Goal: Information Seeking & Learning: Compare options

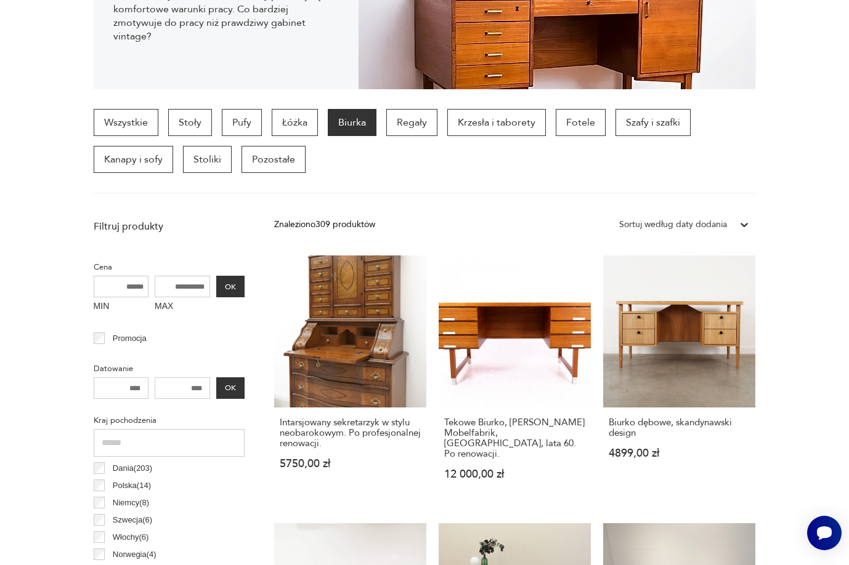
scroll to position [15, 0]
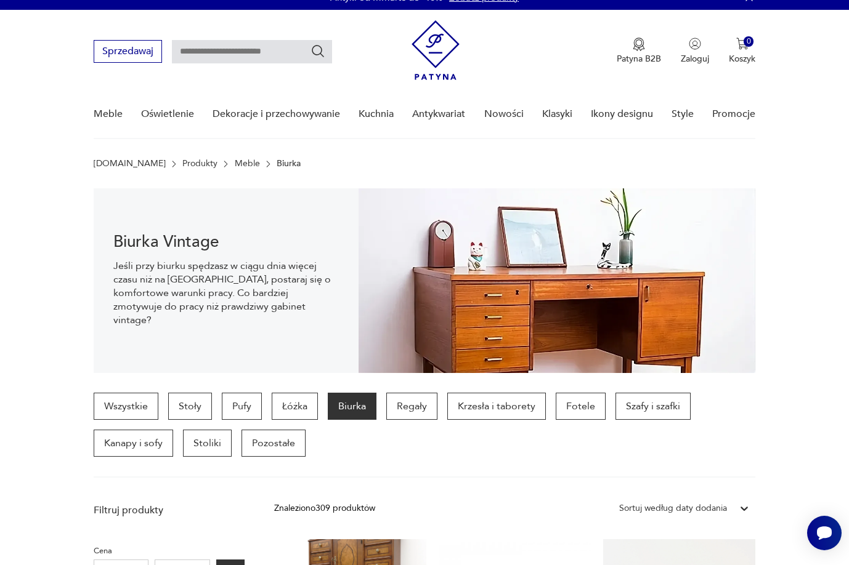
drag, startPoint x: 848, startPoint y: 63, endPoint x: 849, endPoint y: 12, distance: 51.1
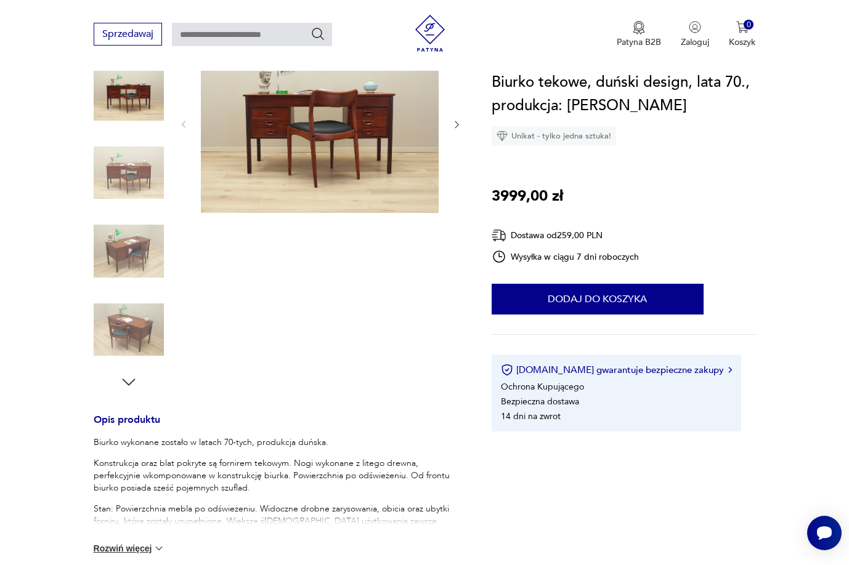
scroll to position [133, 0]
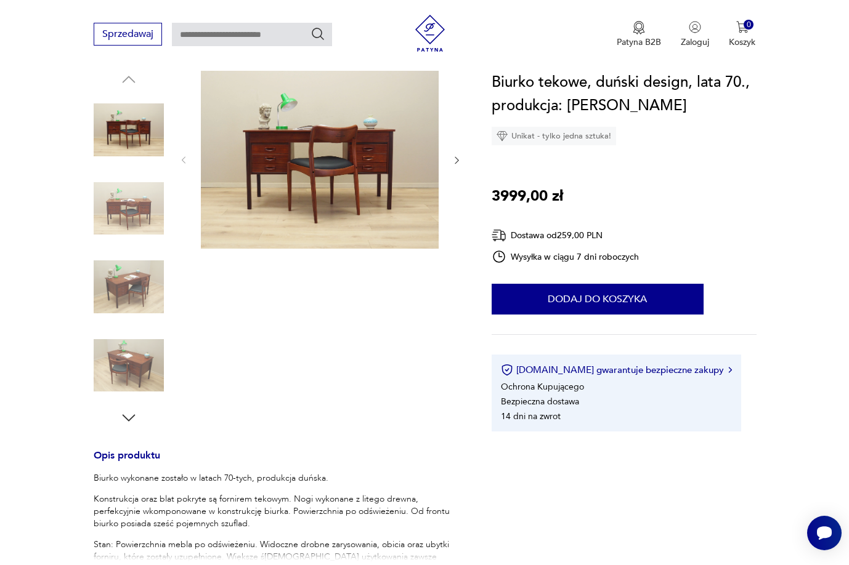
click at [134, 203] on img at bounding box center [129, 209] width 70 height 70
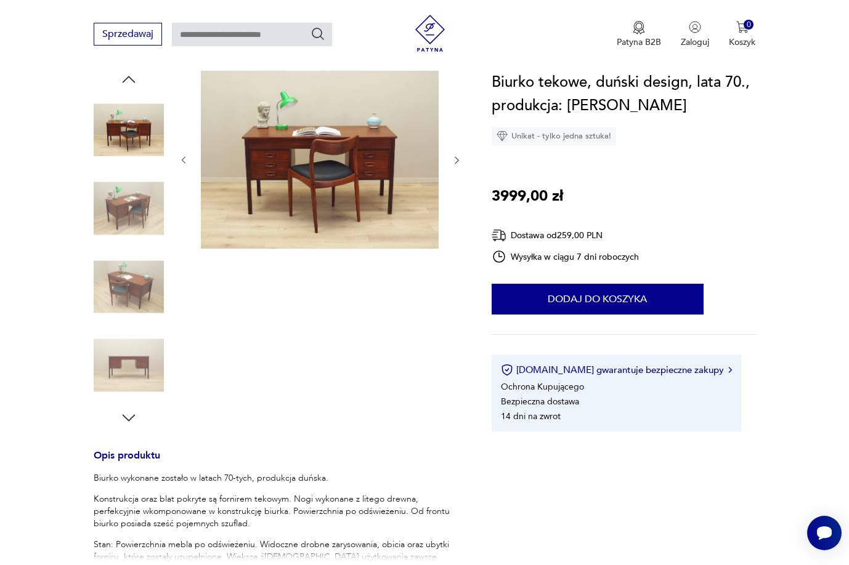
click at [141, 267] on img at bounding box center [129, 287] width 70 height 70
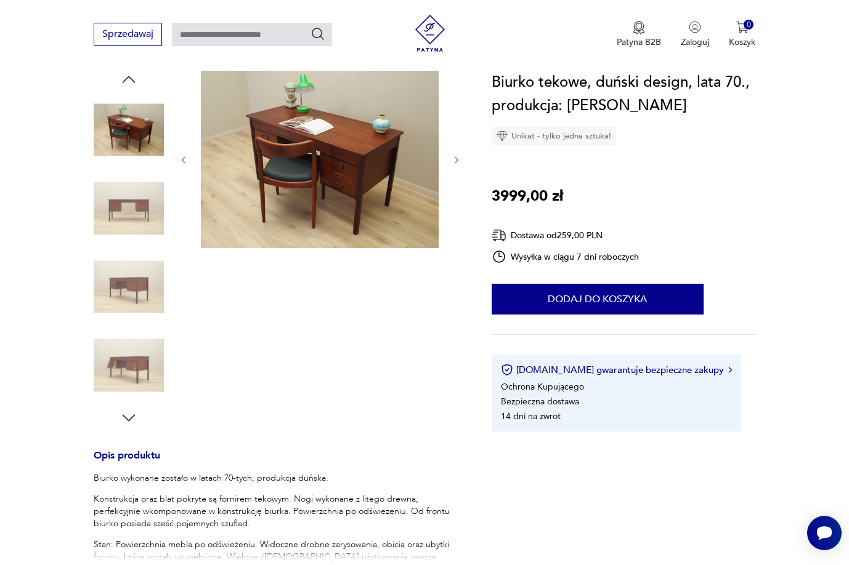
click at [143, 300] on img at bounding box center [129, 287] width 70 height 70
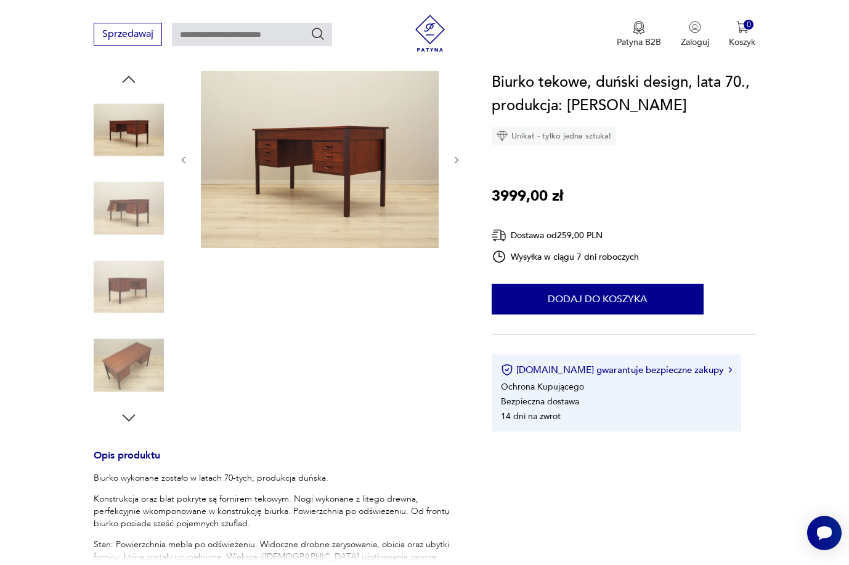
click at [138, 321] on div at bounding box center [129, 287] width 70 height 70
click at [137, 341] on img at bounding box center [129, 366] width 70 height 70
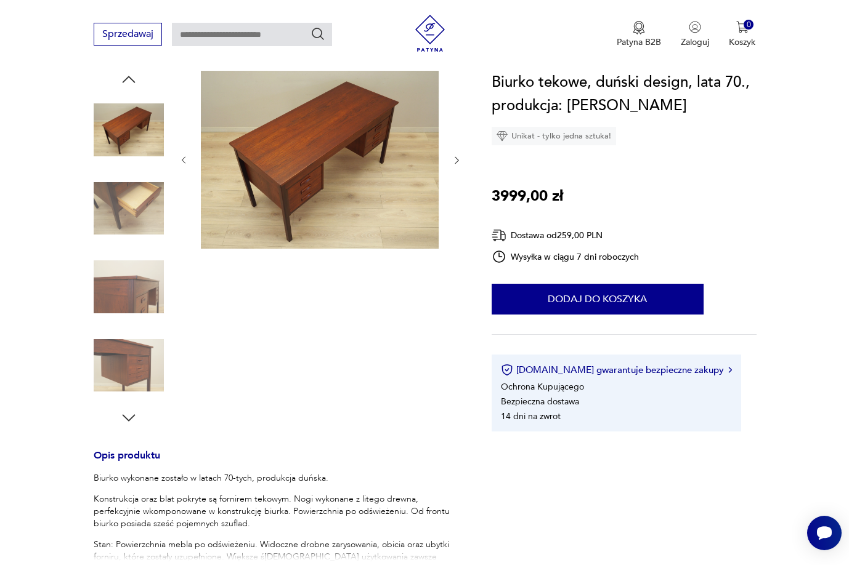
click at [134, 415] on icon "button" at bounding box center [128, 417] width 13 height 7
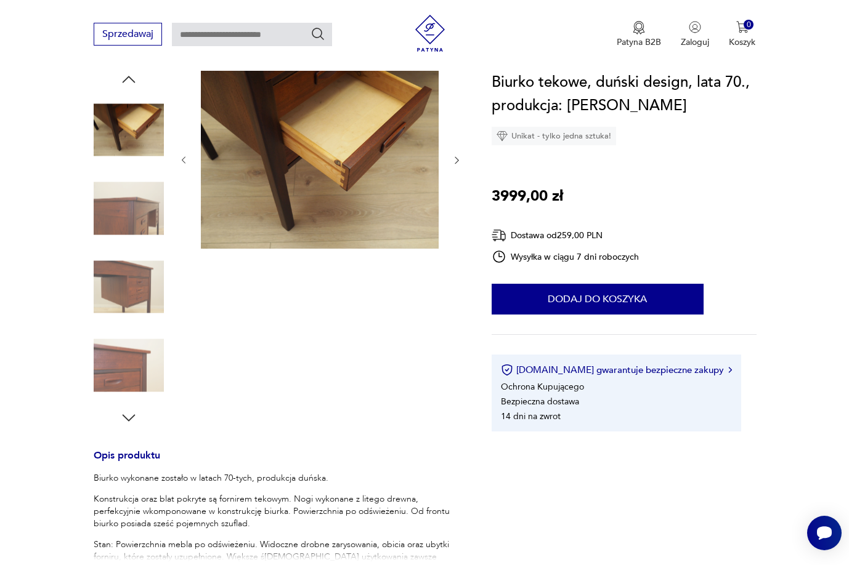
click at [145, 307] on img at bounding box center [129, 287] width 70 height 70
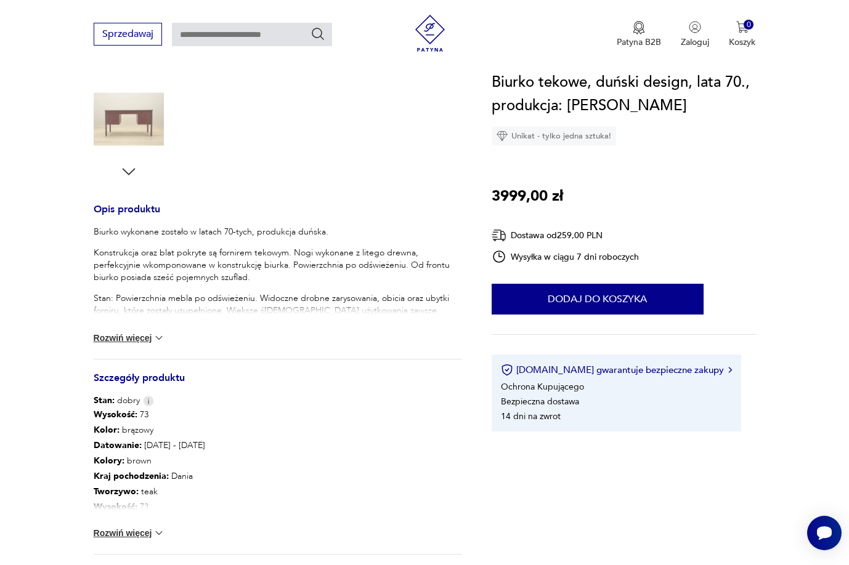
scroll to position [503, 0]
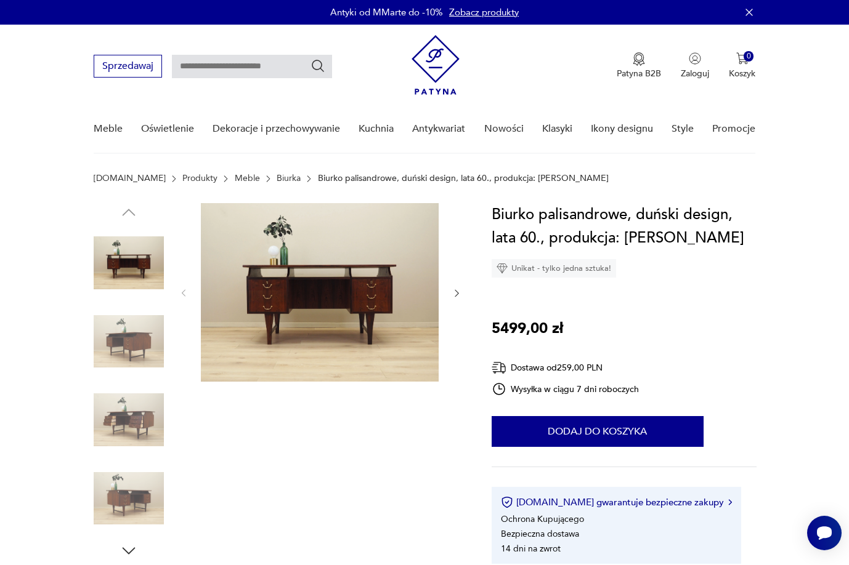
click at [456, 293] on icon "button" at bounding box center [456, 293] width 10 height 10
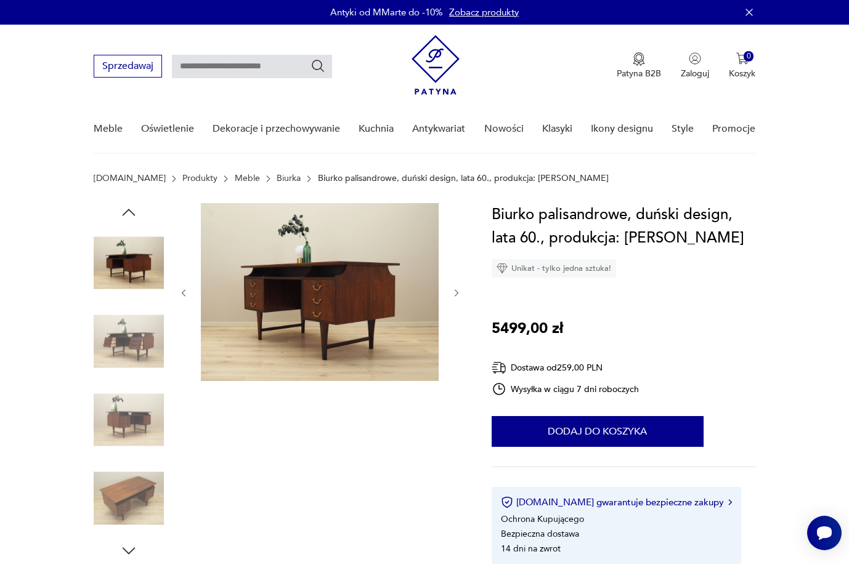
click at [456, 293] on icon "button" at bounding box center [456, 293] width 10 height 10
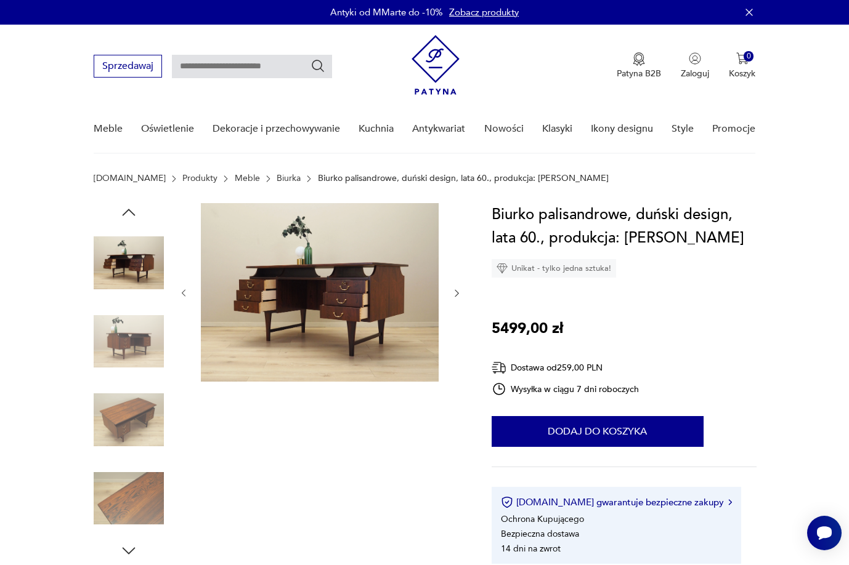
click at [456, 293] on icon "button" at bounding box center [456, 293] width 10 height 10
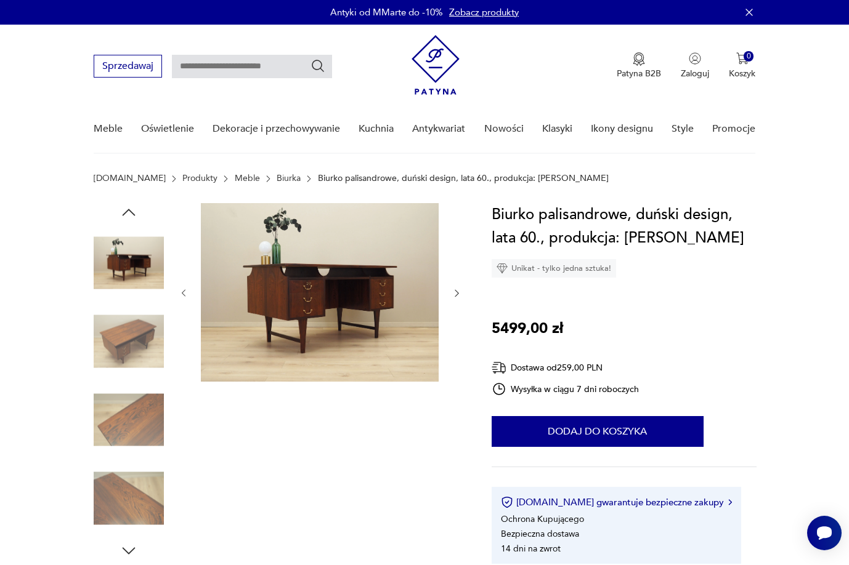
click at [456, 293] on icon "button" at bounding box center [456, 293] width 10 height 10
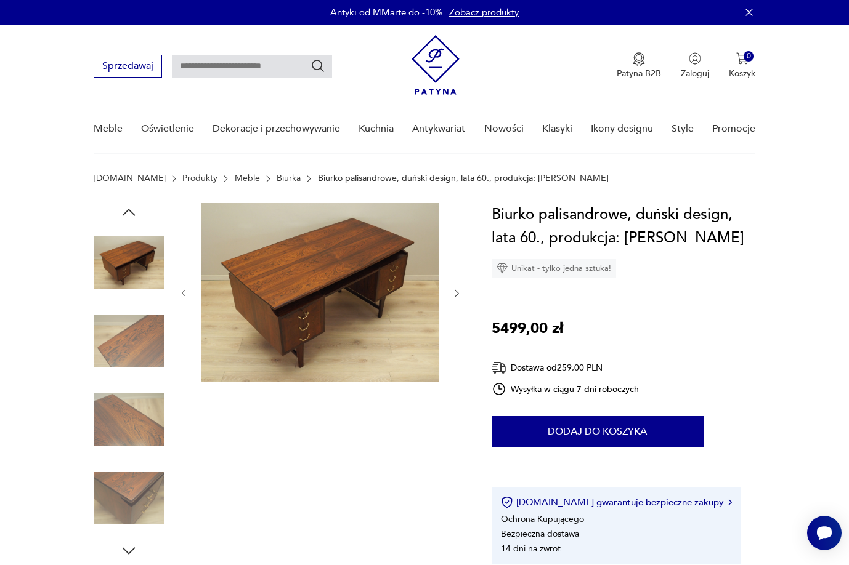
click at [456, 293] on icon "button" at bounding box center [456, 293] width 10 height 10
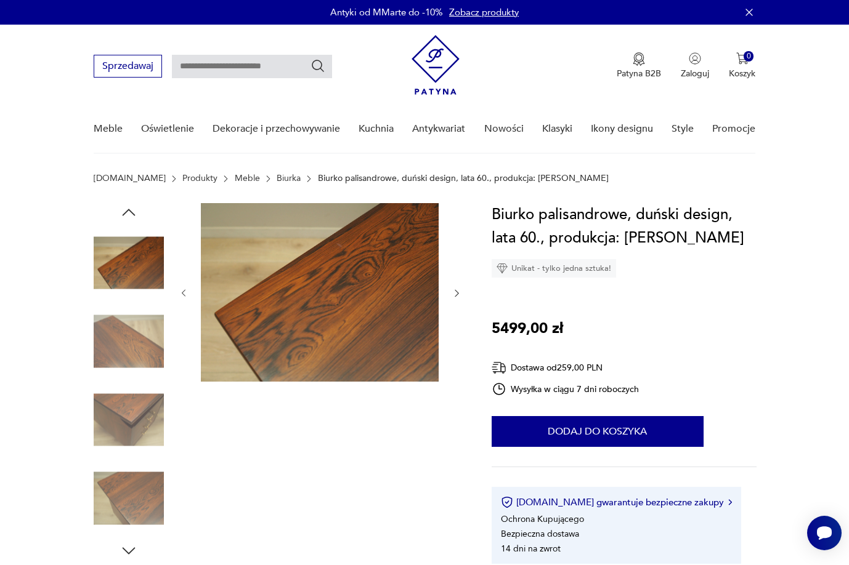
click at [456, 293] on icon "button" at bounding box center [456, 293] width 10 height 10
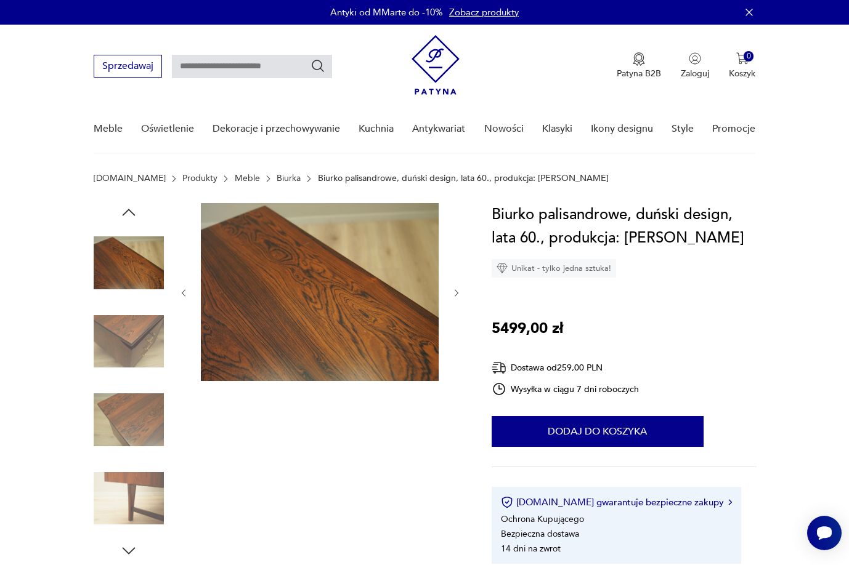
click at [456, 293] on icon "button" at bounding box center [456, 293] width 10 height 10
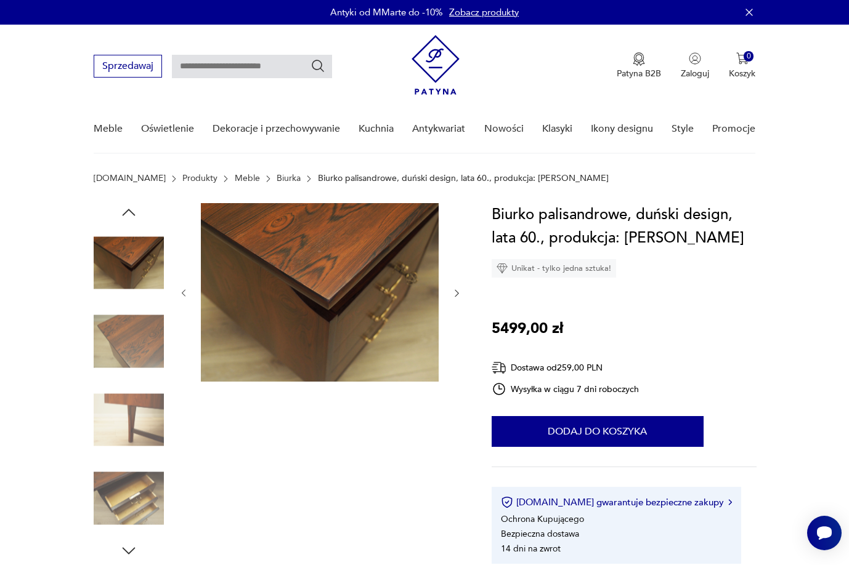
click at [456, 293] on icon "button" at bounding box center [456, 293] width 10 height 10
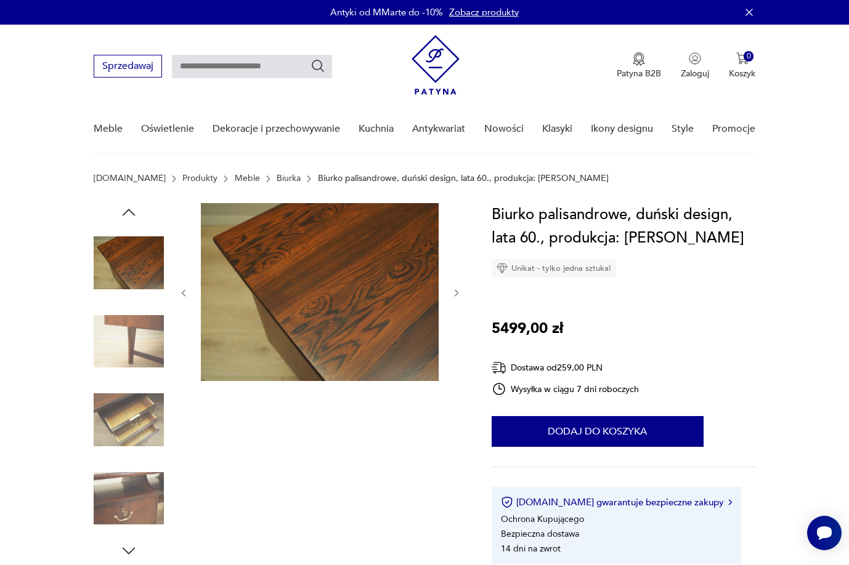
click at [456, 293] on icon "button" at bounding box center [456, 293] width 10 height 10
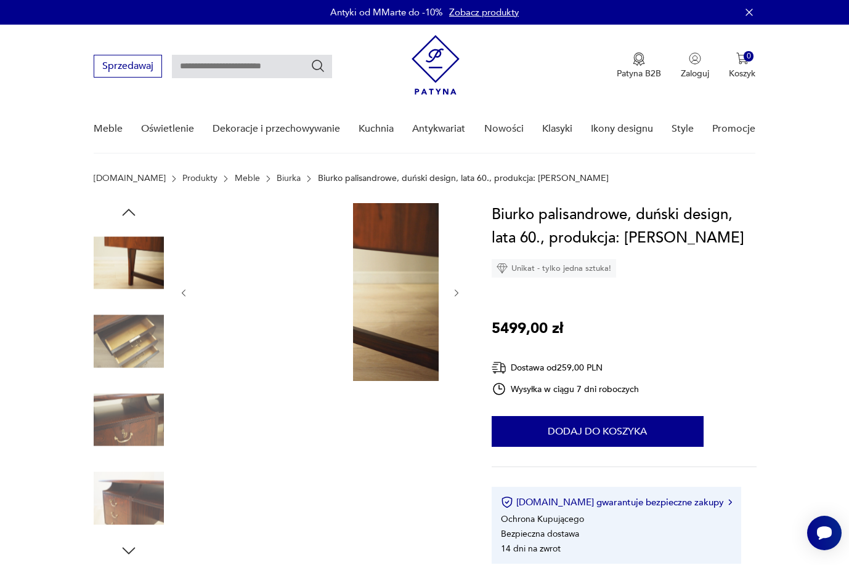
click at [456, 293] on icon "button" at bounding box center [456, 293] width 10 height 10
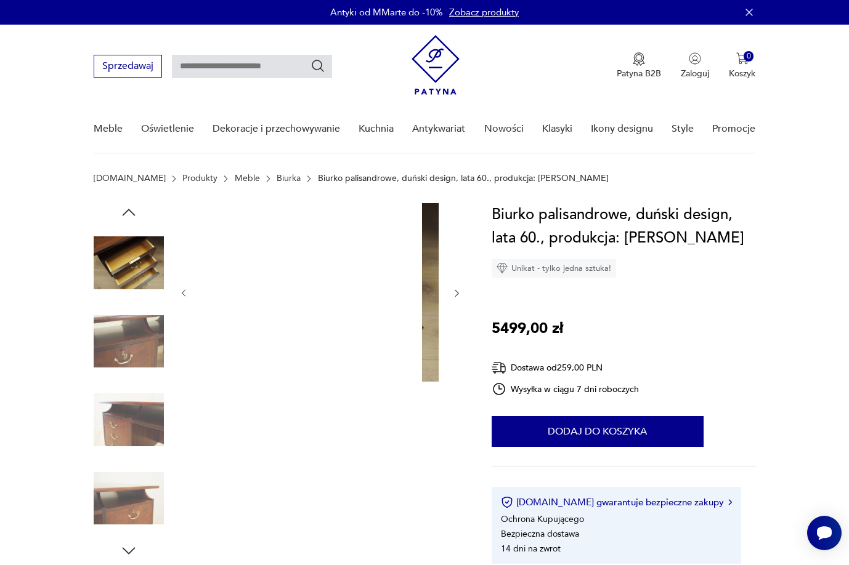
click at [456, 293] on icon "button" at bounding box center [456, 293] width 10 height 10
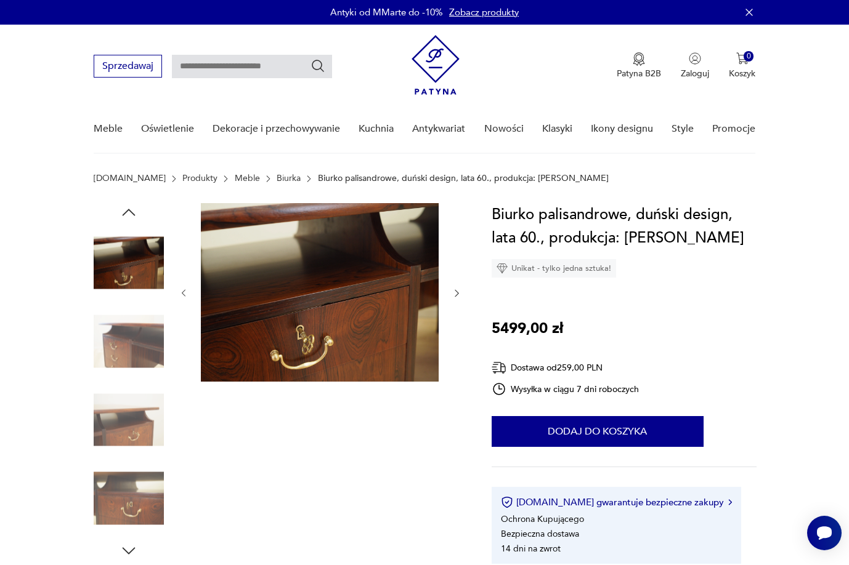
click at [456, 293] on icon "button" at bounding box center [456, 293] width 10 height 10
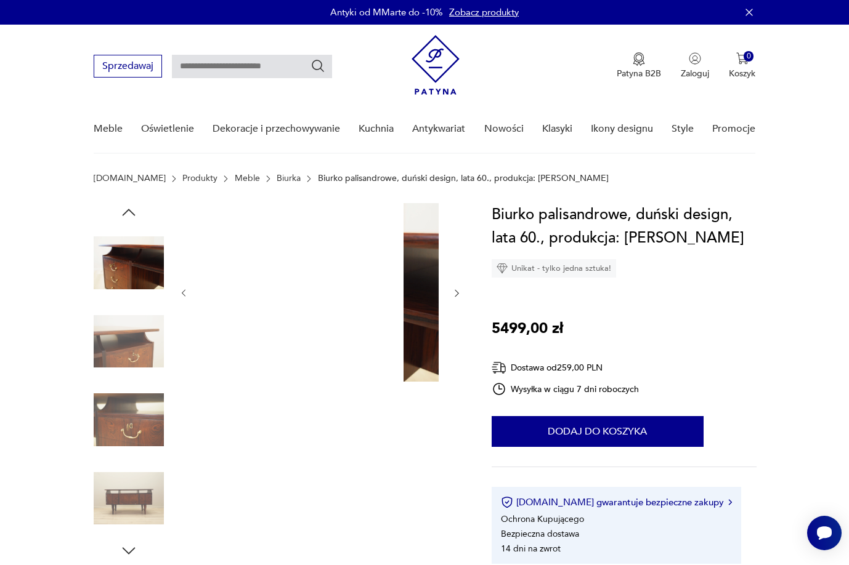
click at [456, 293] on icon "button" at bounding box center [456, 293] width 10 height 10
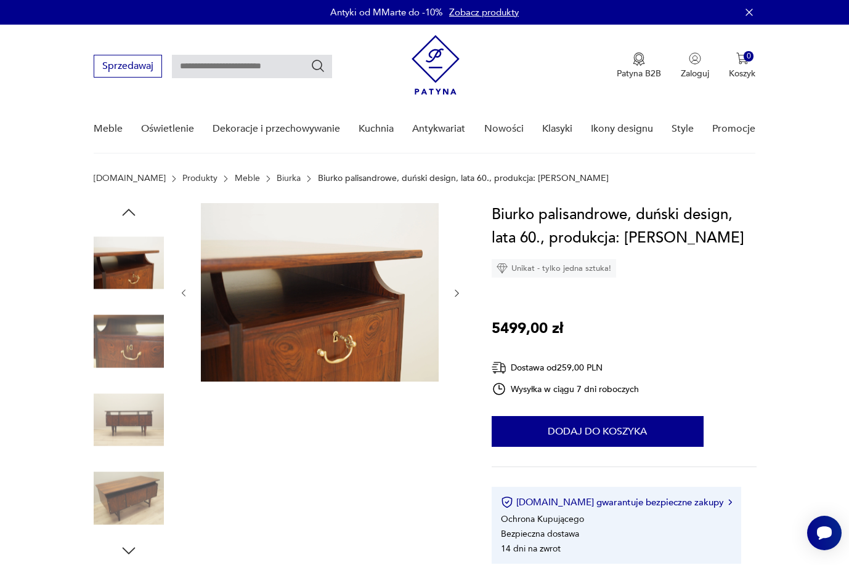
click at [456, 293] on icon "button" at bounding box center [456, 293] width 10 height 10
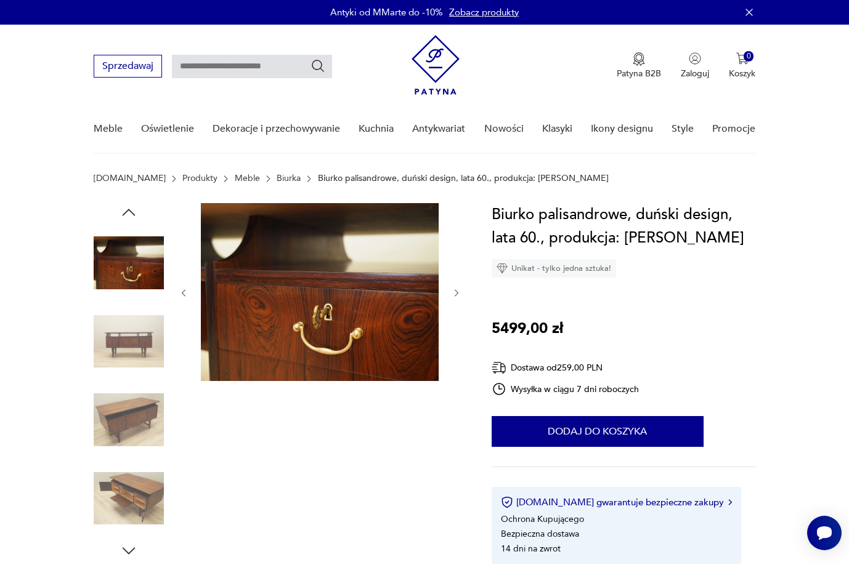
click at [456, 293] on icon "button" at bounding box center [456, 293] width 10 height 10
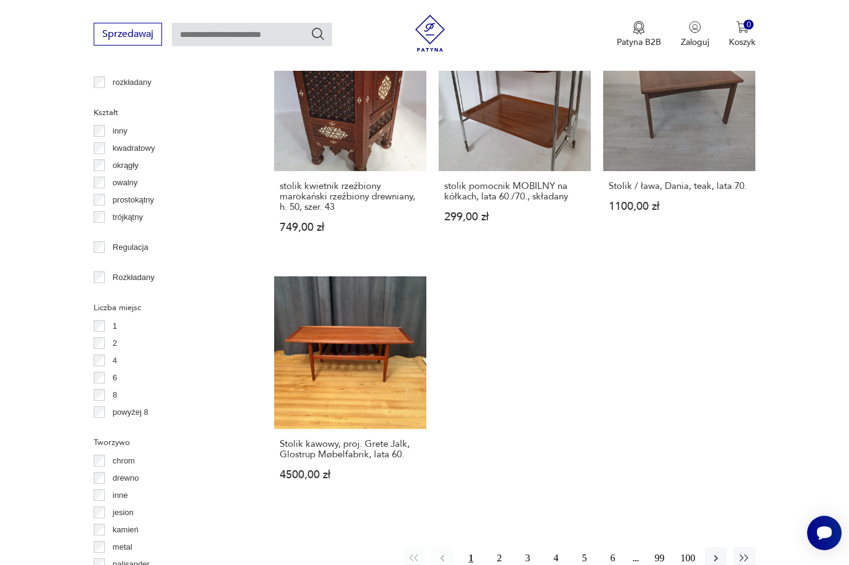
scroll to position [1718, 0]
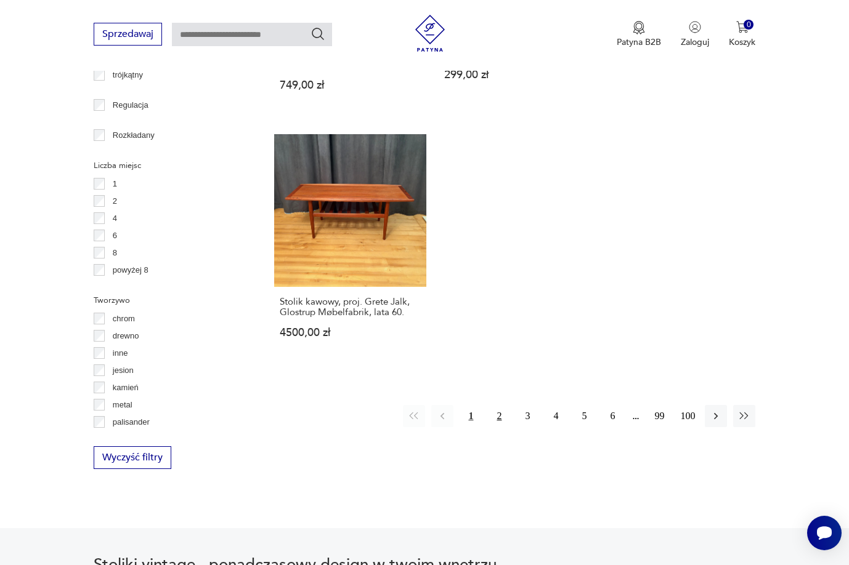
click at [506, 405] on button "2" at bounding box center [499, 416] width 22 height 22
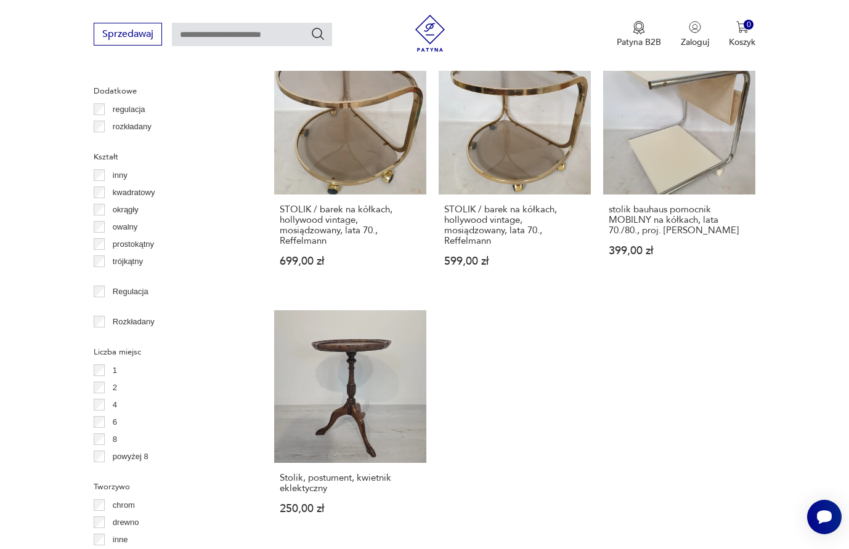
scroll to position [1574, 0]
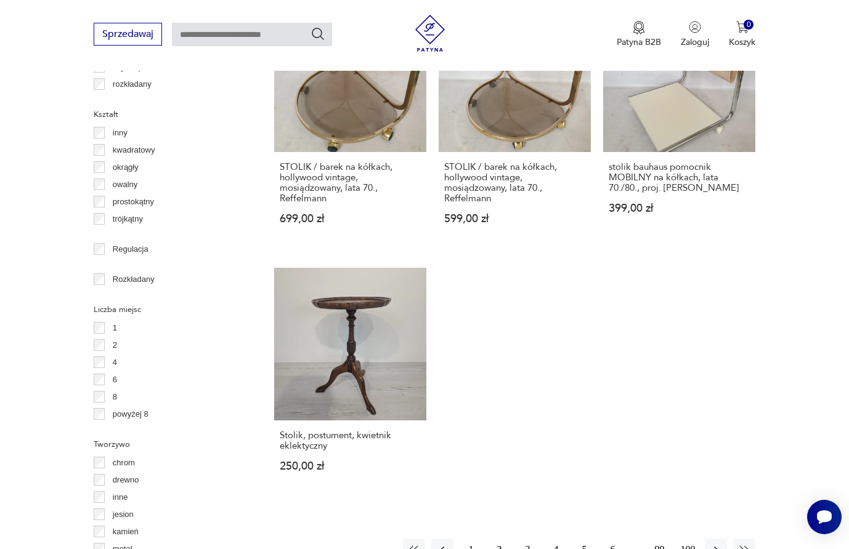
click at [522, 539] on button "3" at bounding box center [527, 550] width 22 height 22
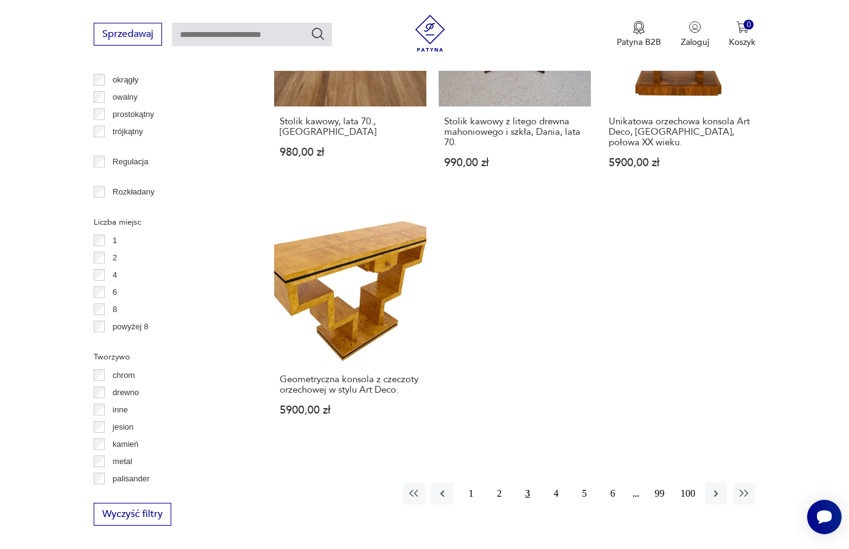
scroll to position [1723, 0]
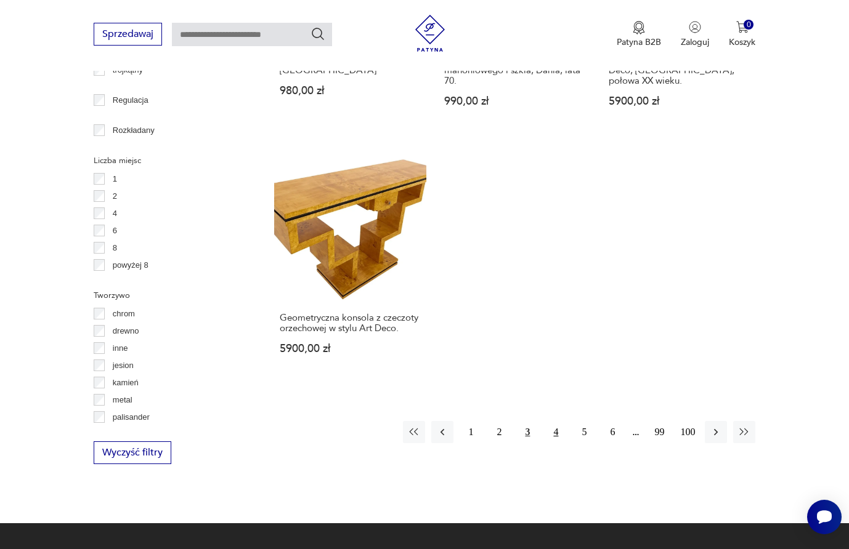
click at [561, 421] on button "4" at bounding box center [555, 432] width 22 height 22
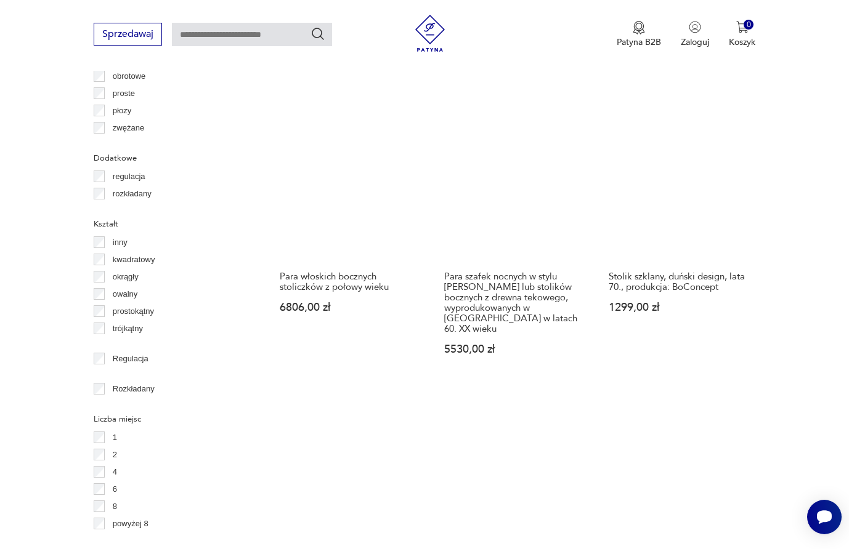
scroll to position [1790, 0]
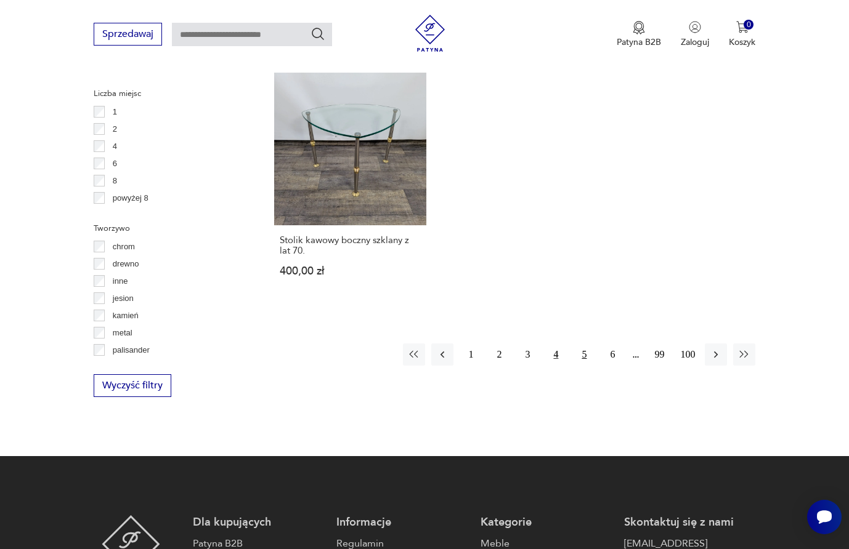
click at [580, 344] on button "5" at bounding box center [584, 355] width 22 height 22
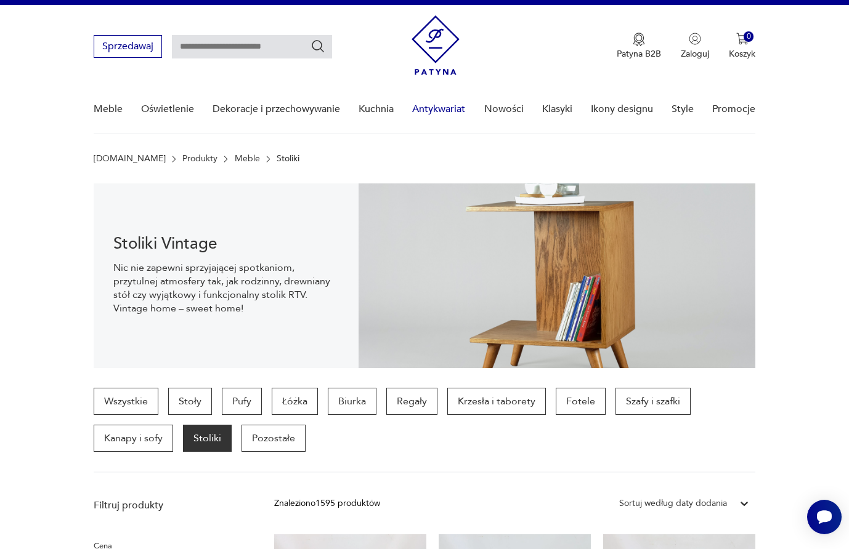
scroll to position [17, 0]
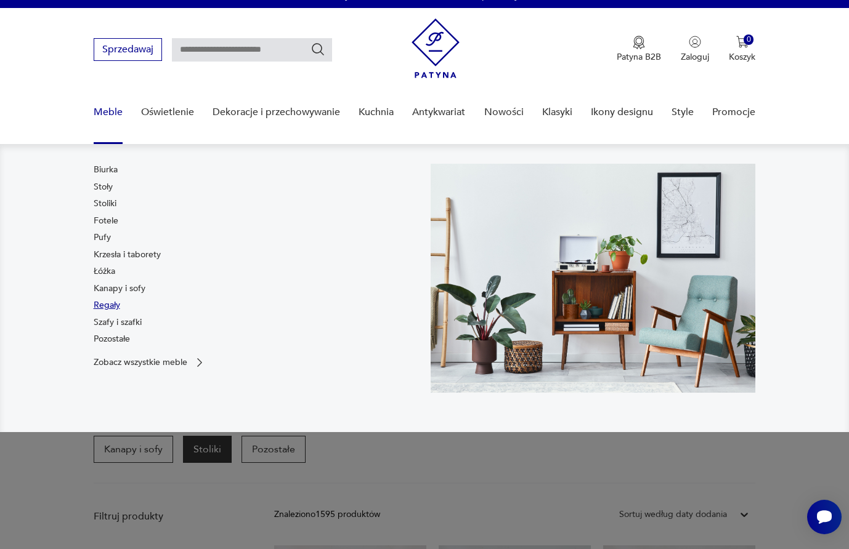
click at [114, 304] on link "Regały" at bounding box center [107, 305] width 26 height 12
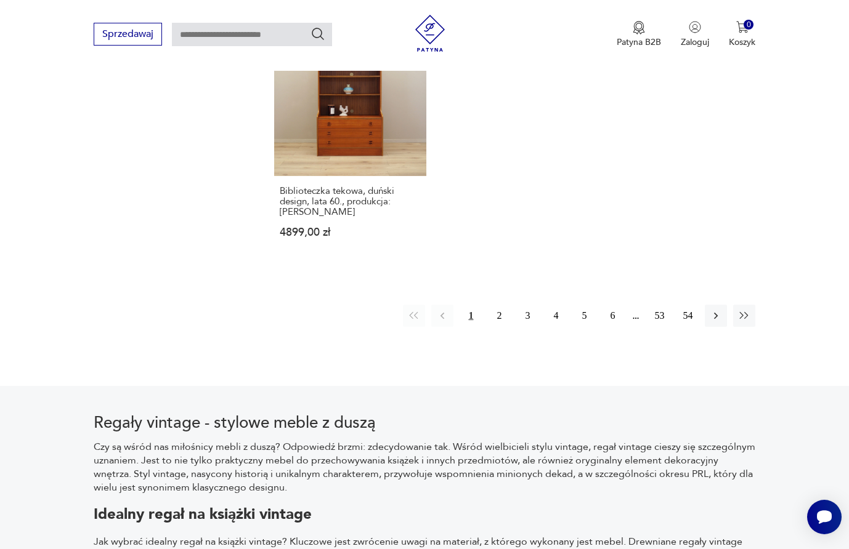
scroll to position [1982, 0]
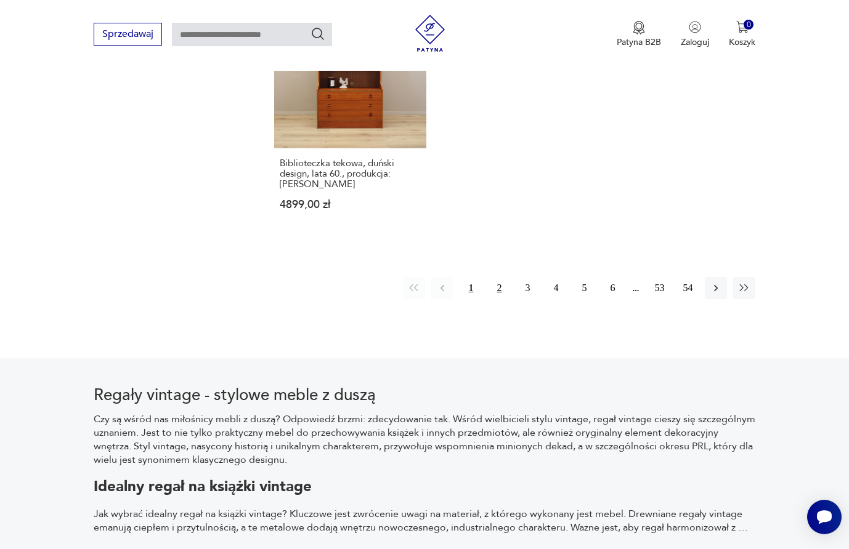
click at [495, 277] on button "2" at bounding box center [499, 288] width 22 height 22
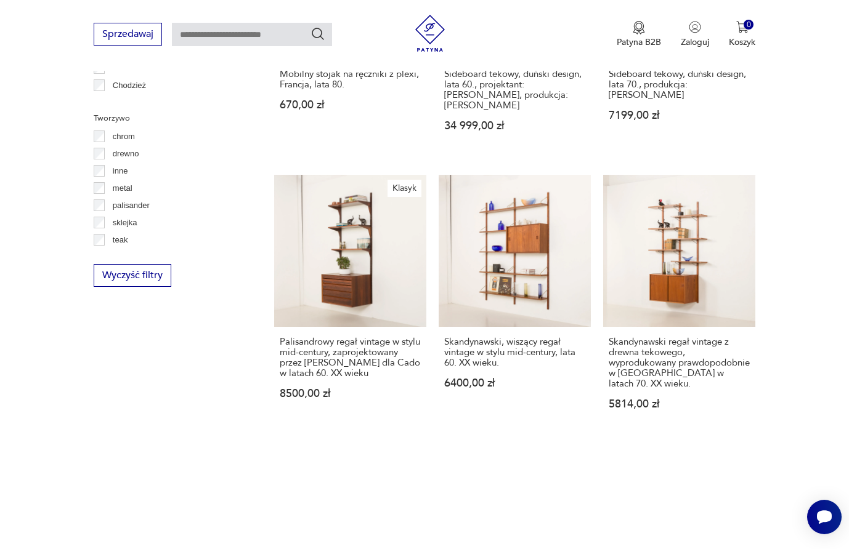
scroll to position [1671, 0]
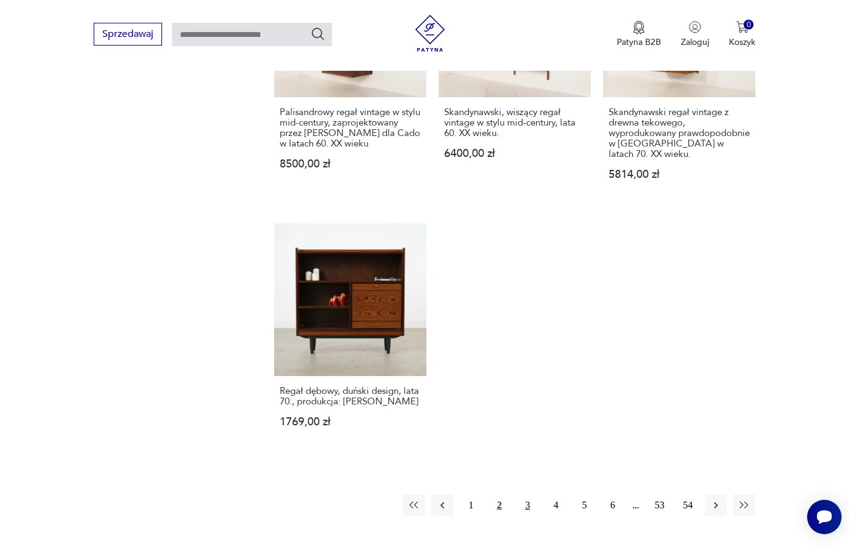
click at [529, 495] on button "3" at bounding box center [527, 506] width 22 height 22
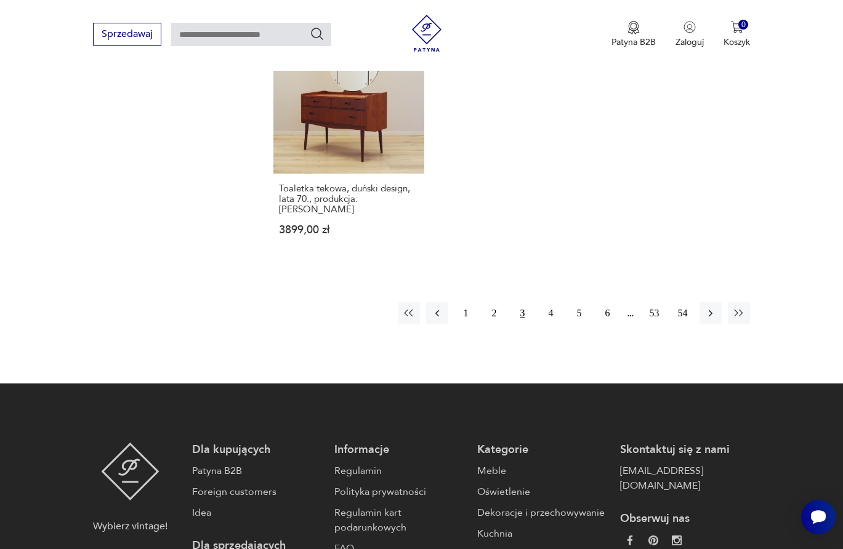
scroll to position [1826, 0]
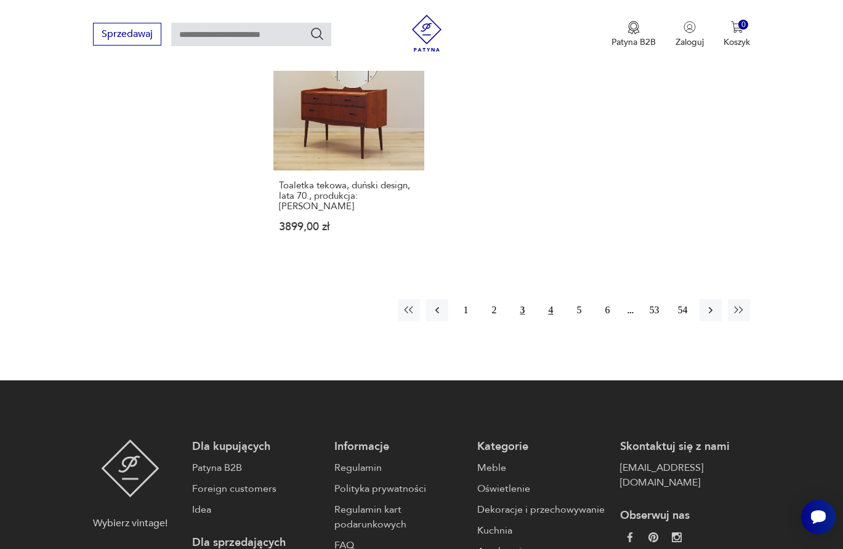
click at [554, 299] on button "4" at bounding box center [550, 310] width 22 height 22
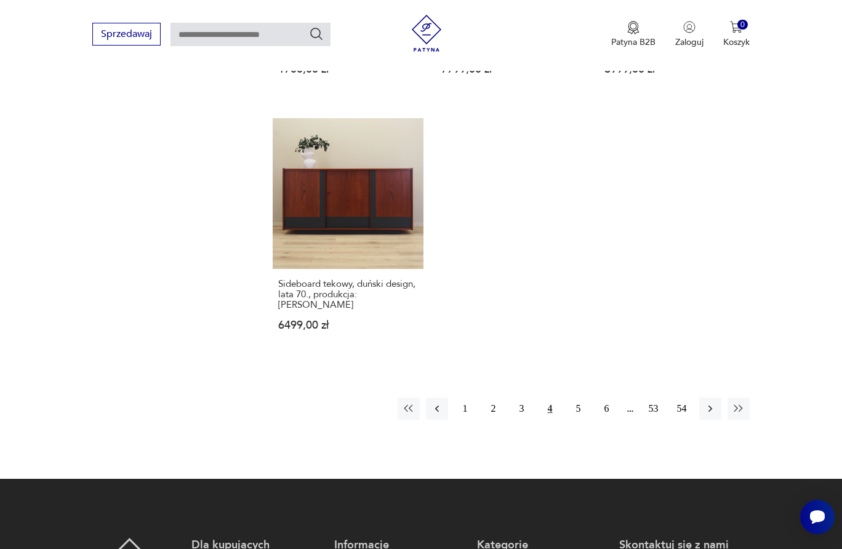
scroll to position [1777, 0]
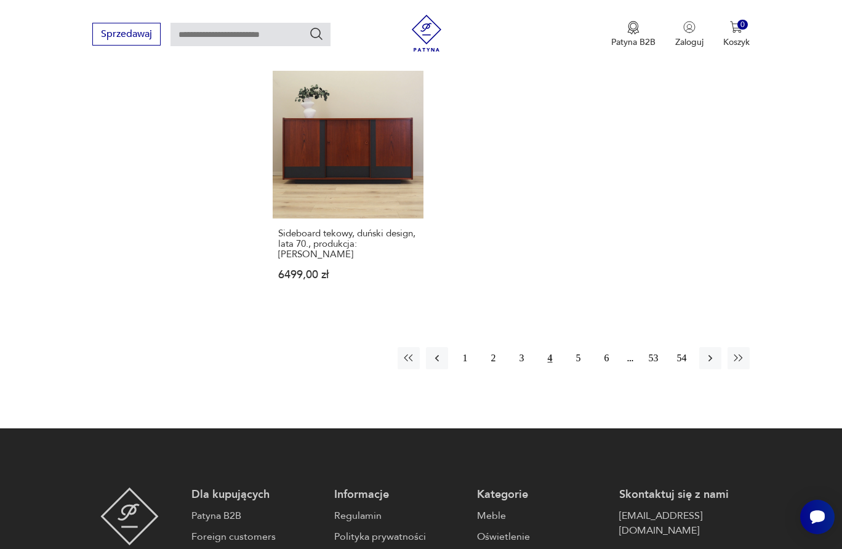
drag, startPoint x: 581, startPoint y: 310, endPoint x: 422, endPoint y: 15, distance: 334.5
click at [581, 347] on button "5" at bounding box center [579, 358] width 22 height 22
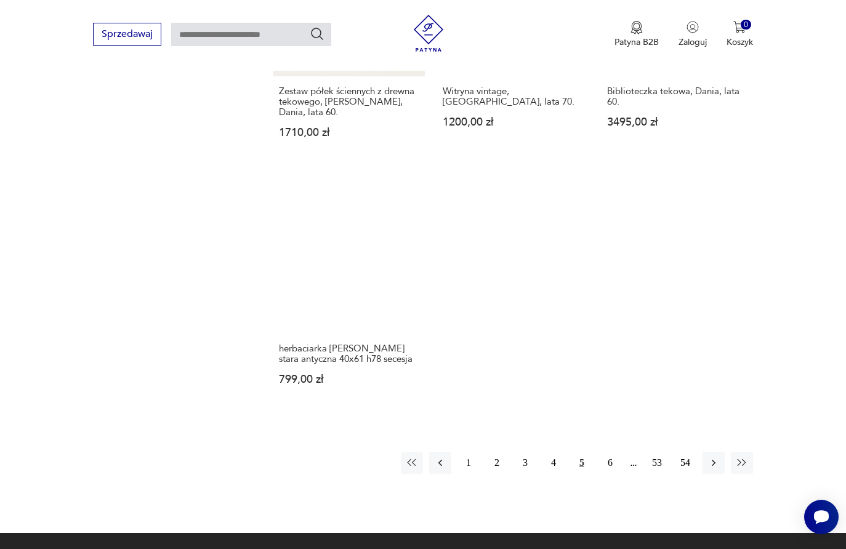
scroll to position [1685, 0]
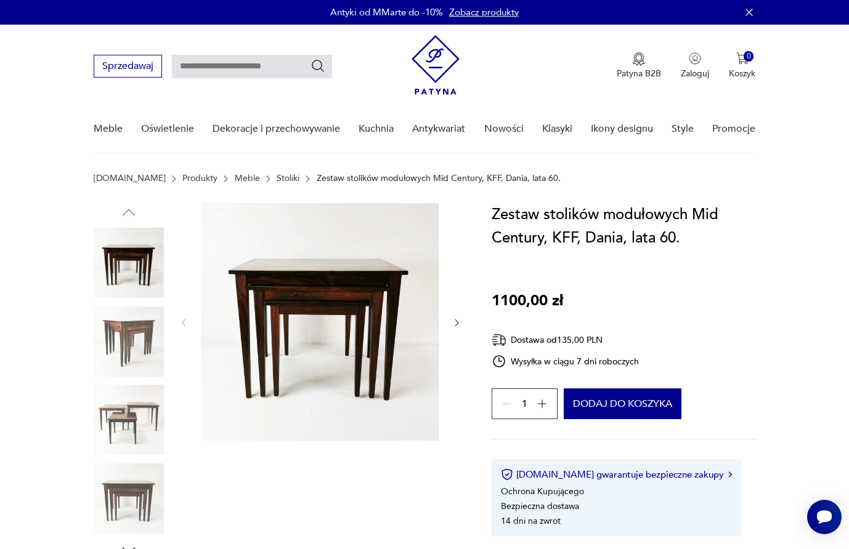
click at [458, 321] on icon "button" at bounding box center [456, 323] width 10 height 10
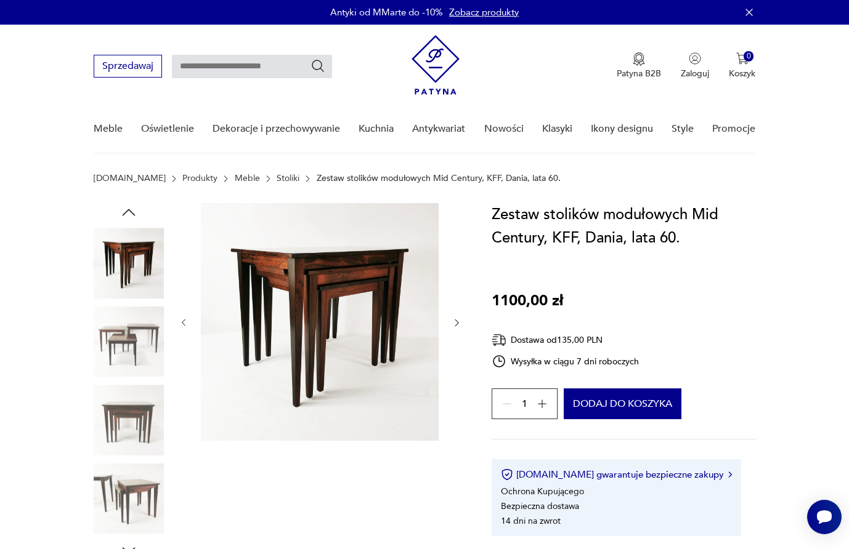
click at [458, 321] on icon "button" at bounding box center [456, 323] width 10 height 10
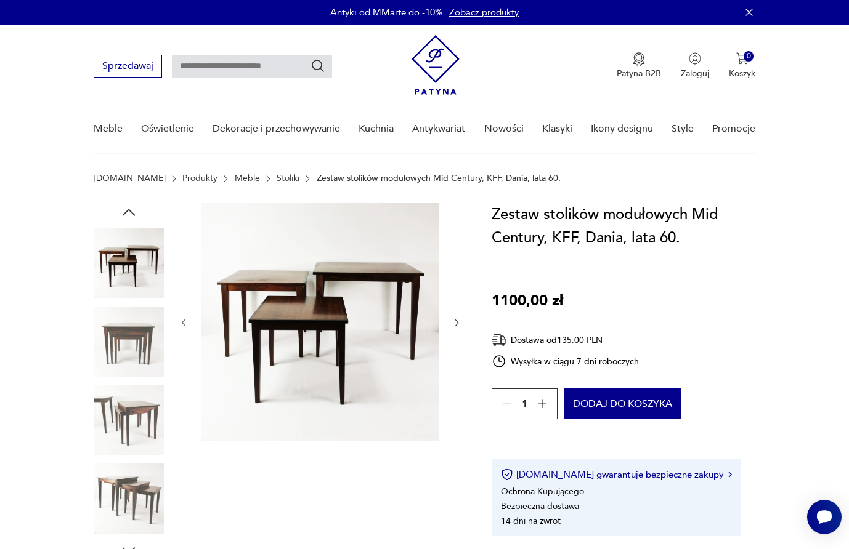
click at [458, 321] on icon "button" at bounding box center [456, 323] width 10 height 10
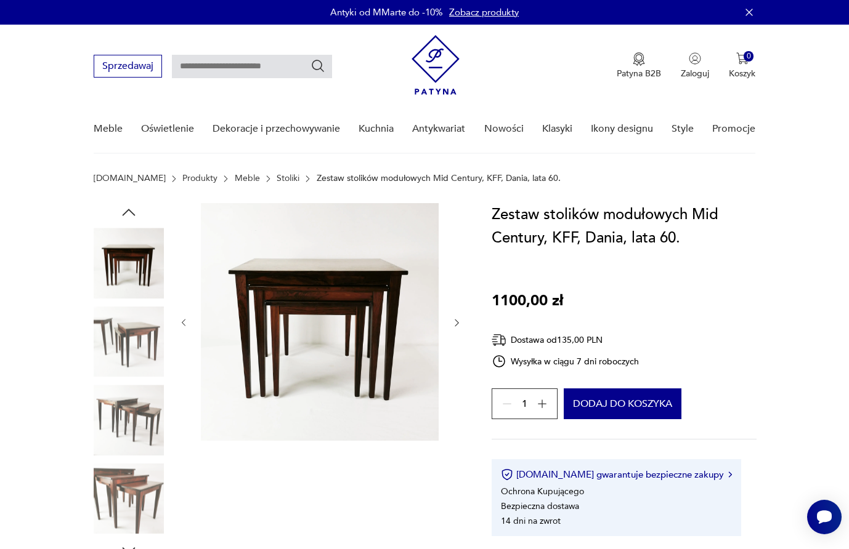
click at [458, 322] on icon "button" at bounding box center [456, 323] width 4 height 7
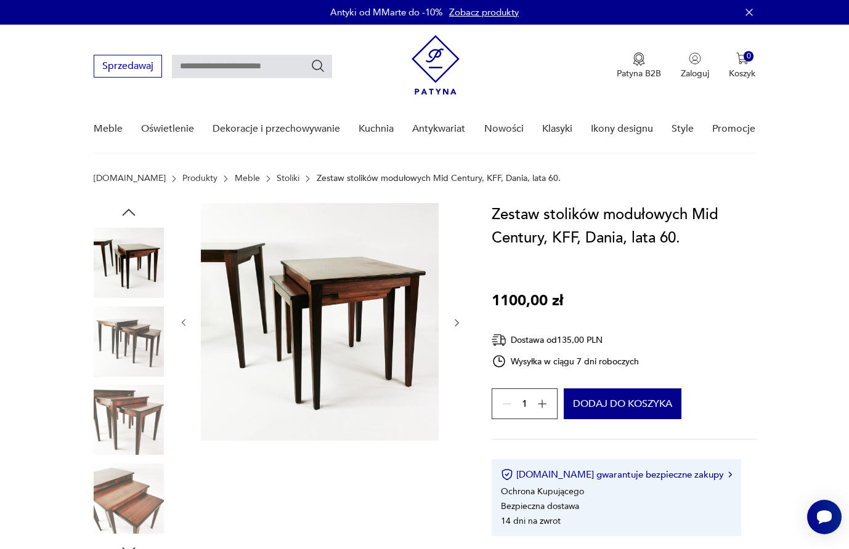
click at [458, 322] on icon "button" at bounding box center [456, 323] width 4 height 7
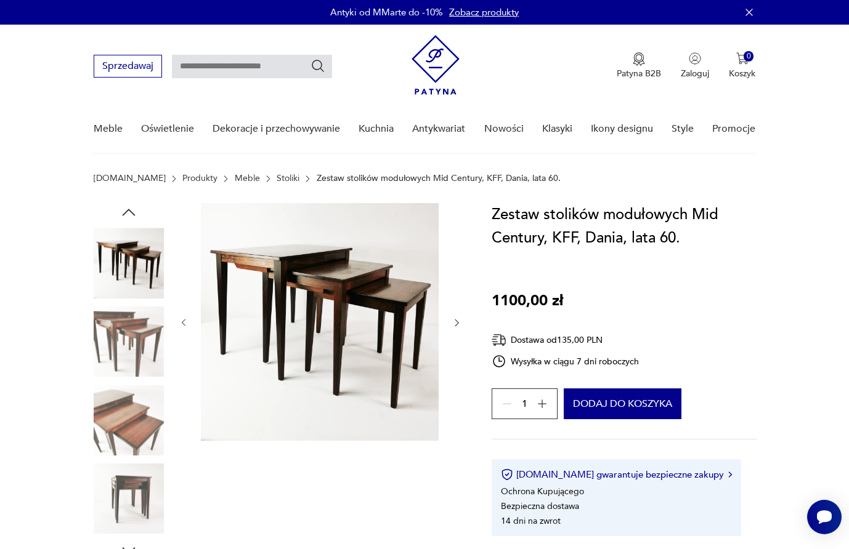
click at [458, 322] on icon "button" at bounding box center [456, 323] width 4 height 7
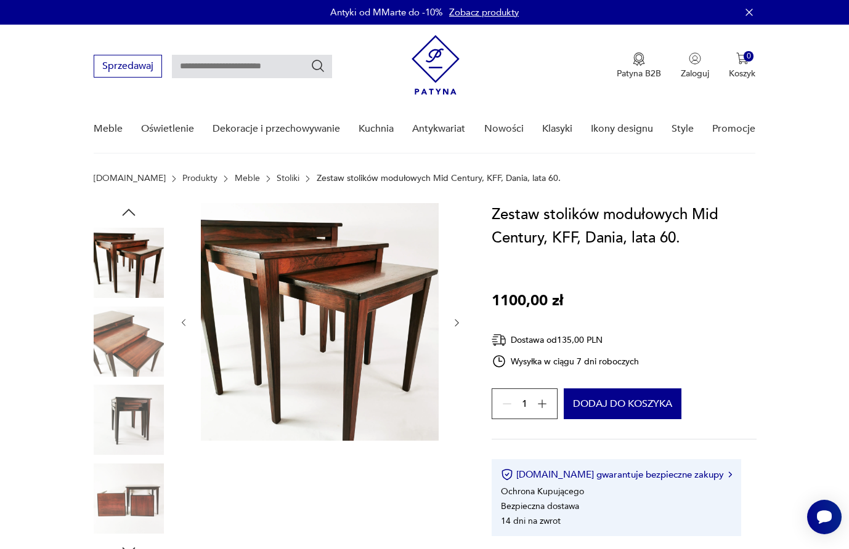
click at [458, 322] on icon "button" at bounding box center [456, 323] width 4 height 7
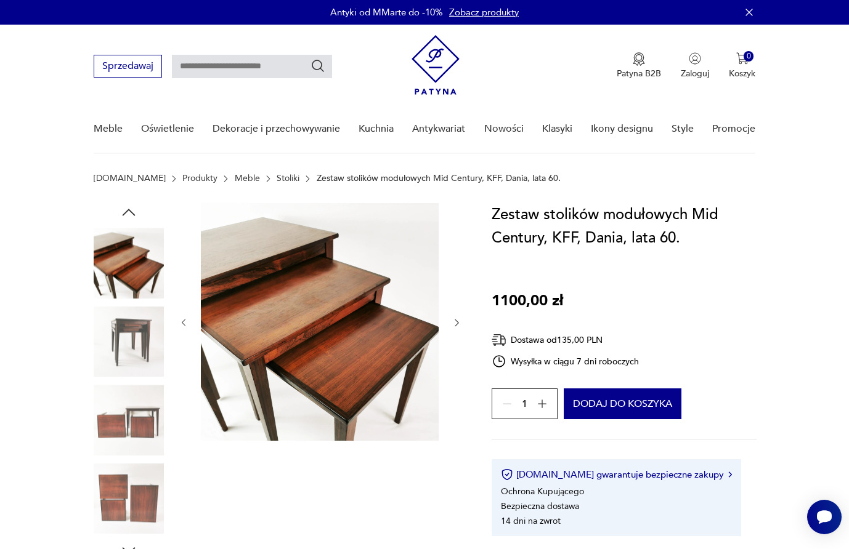
click at [458, 322] on icon "button" at bounding box center [456, 323] width 4 height 7
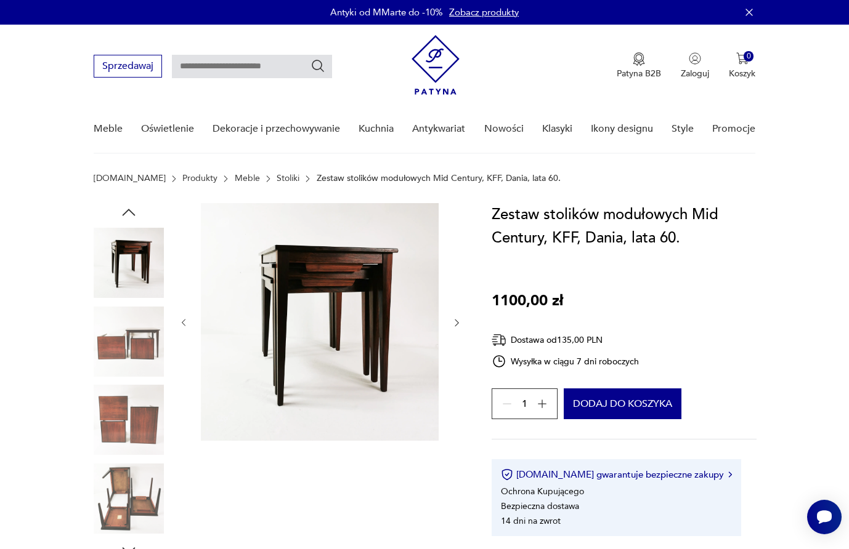
click at [107, 421] on img at bounding box center [129, 420] width 70 height 70
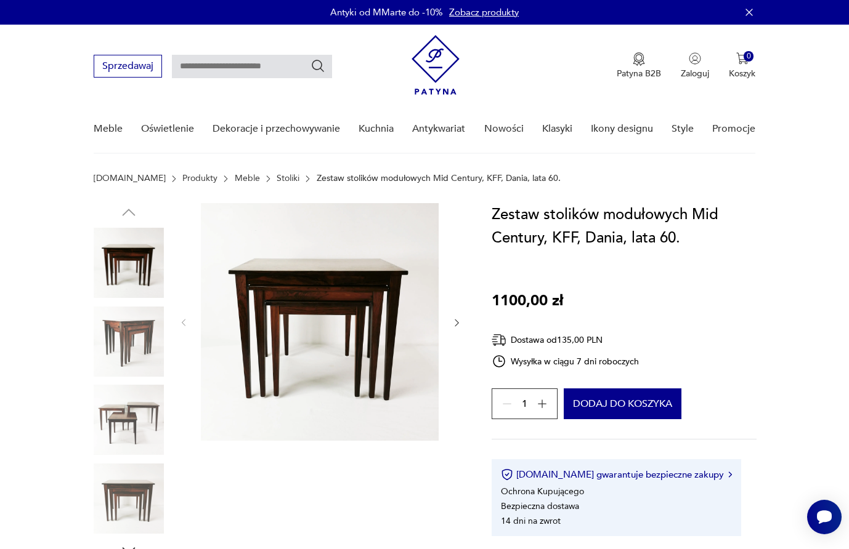
click at [456, 321] on icon "button" at bounding box center [456, 323] width 10 height 10
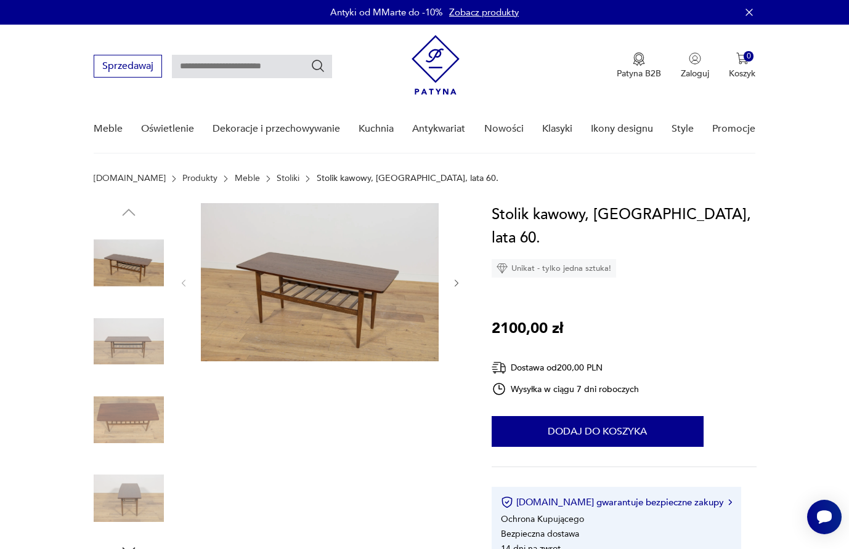
click at [454, 281] on icon "button" at bounding box center [456, 283] width 10 height 10
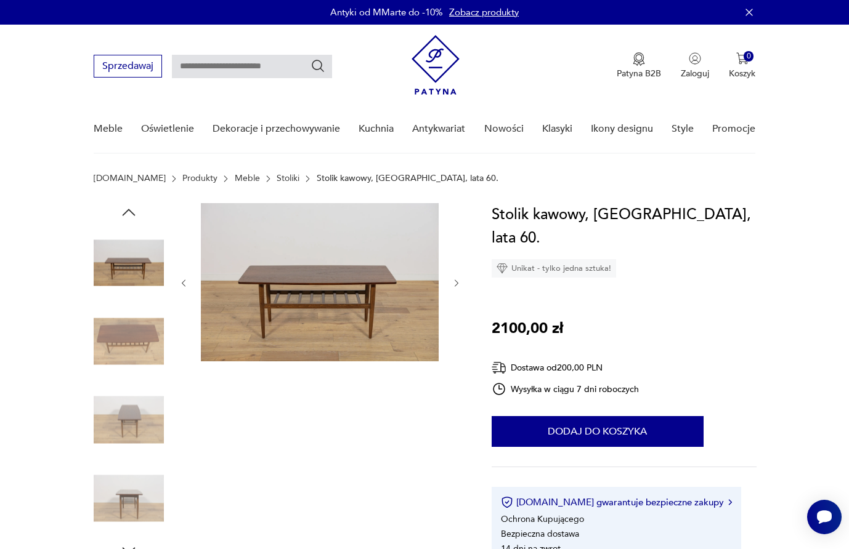
click at [458, 281] on icon "button" at bounding box center [456, 283] width 10 height 10
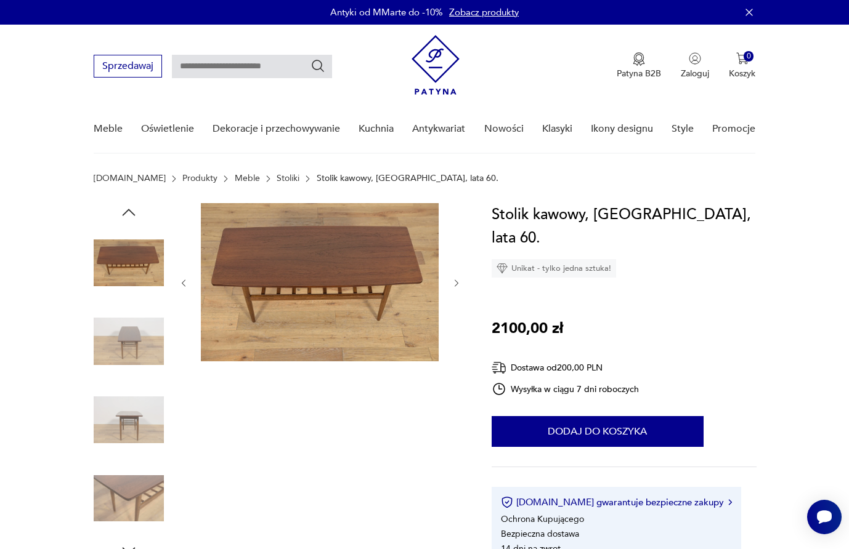
click at [458, 281] on icon "button" at bounding box center [456, 283] width 10 height 10
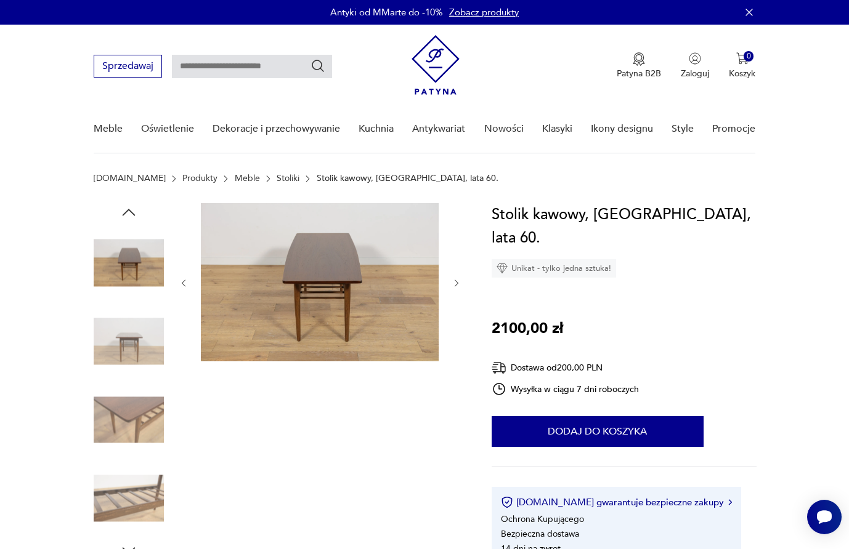
click at [458, 281] on icon "button" at bounding box center [456, 283] width 10 height 10
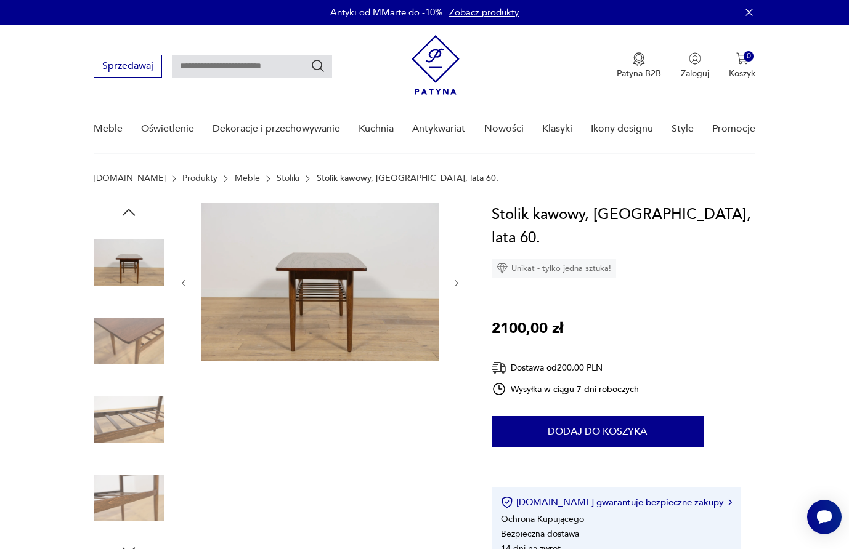
click at [458, 281] on icon "button" at bounding box center [456, 283] width 10 height 10
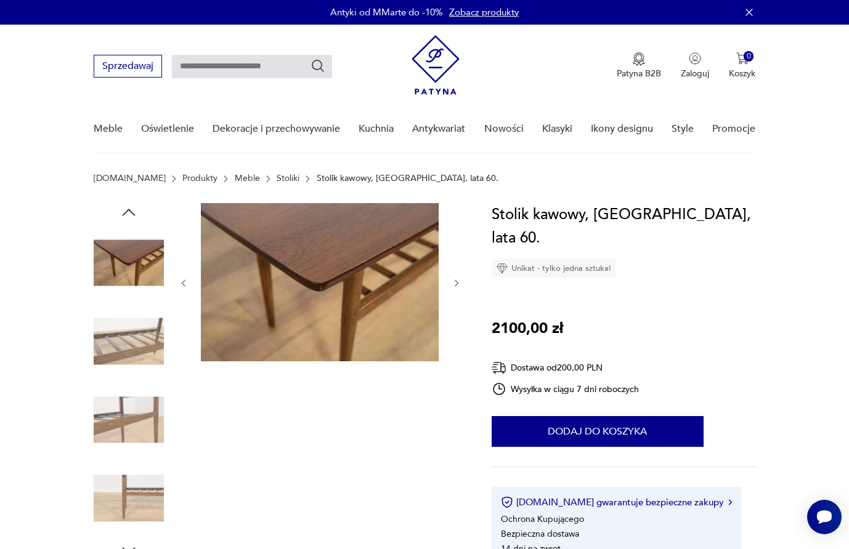
click at [458, 281] on icon "button" at bounding box center [456, 283] width 10 height 10
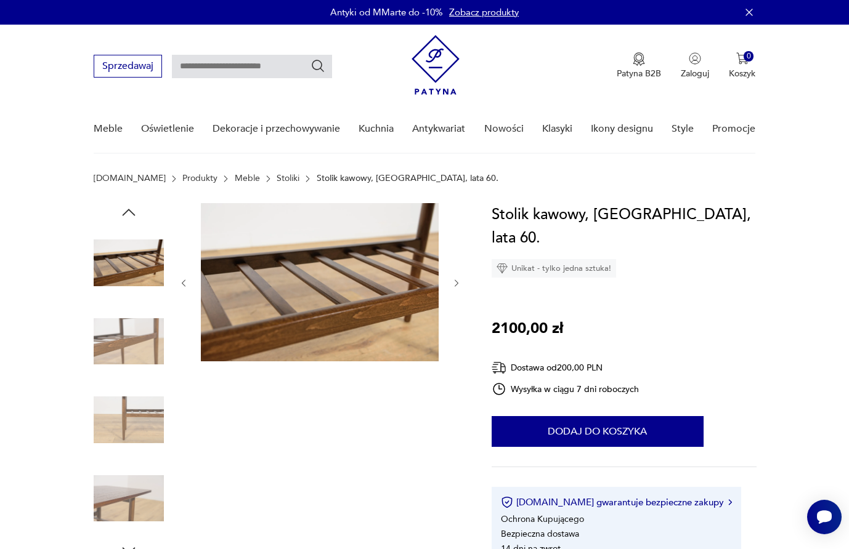
click at [458, 281] on icon "button" at bounding box center [456, 283] width 10 height 10
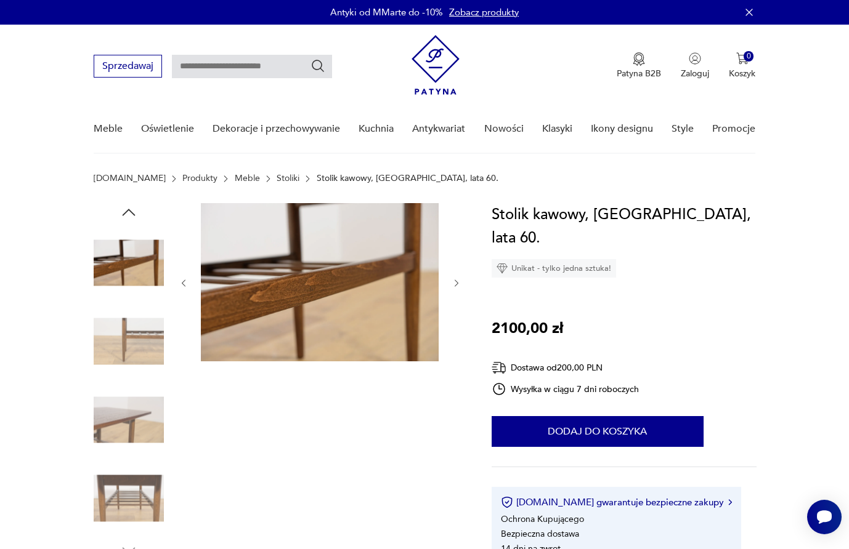
click at [458, 281] on icon "button" at bounding box center [456, 283] width 10 height 10
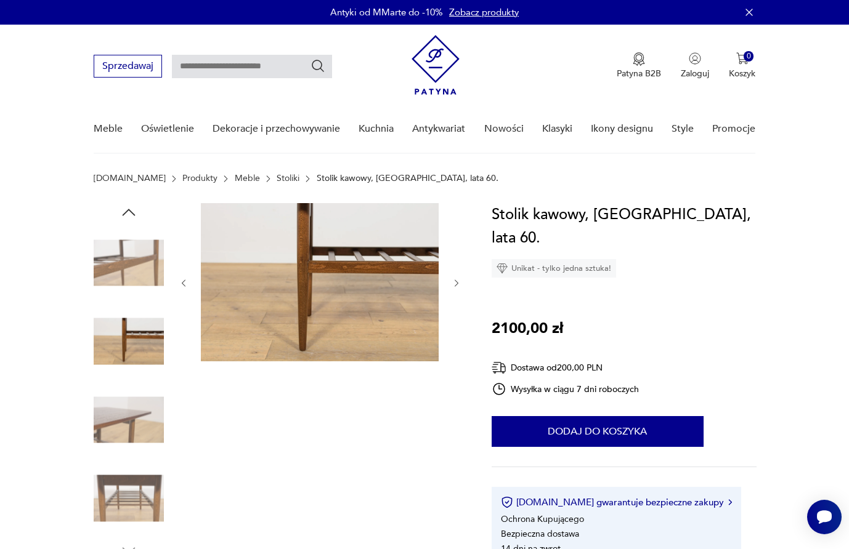
click at [458, 281] on icon "button" at bounding box center [456, 283] width 10 height 10
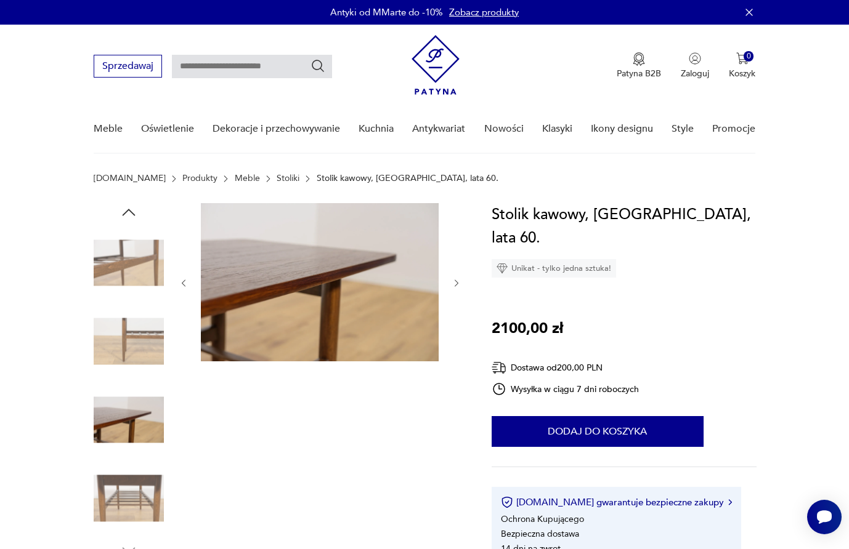
click at [458, 281] on icon "button" at bounding box center [456, 283] width 10 height 10
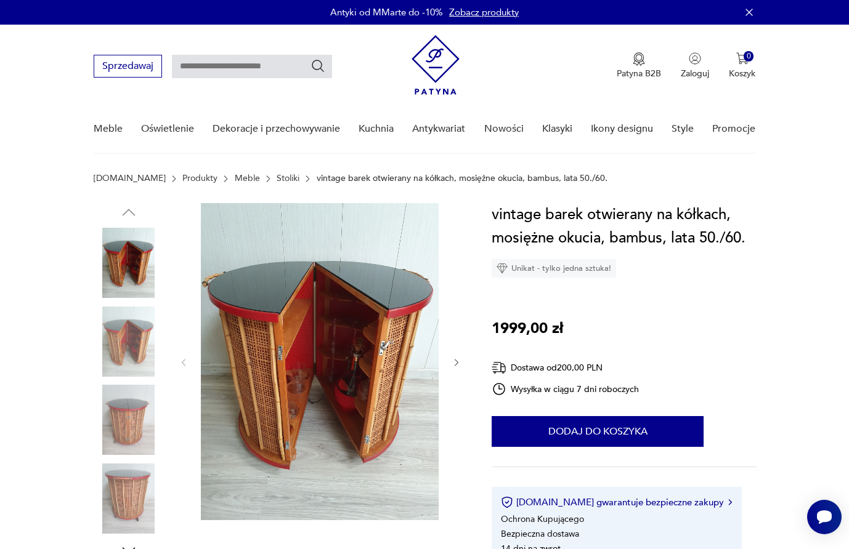
scroll to position [75, 0]
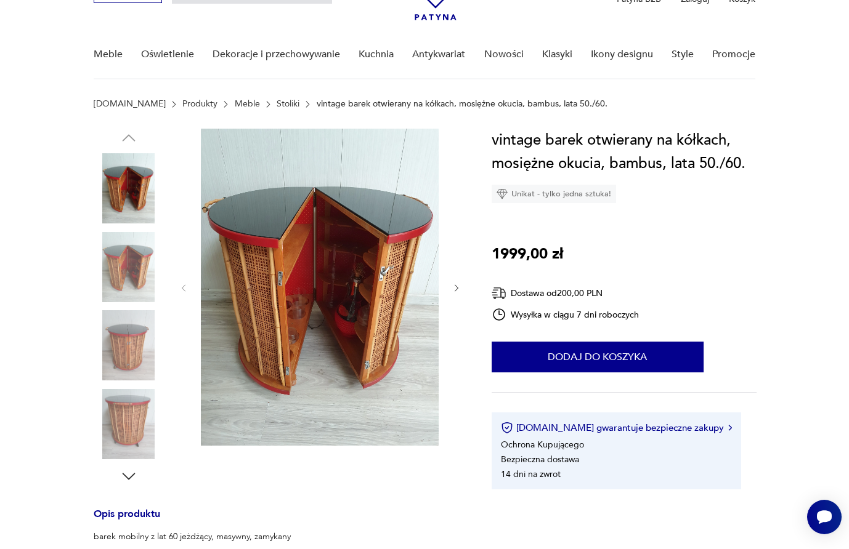
click at [142, 360] on img at bounding box center [129, 345] width 70 height 70
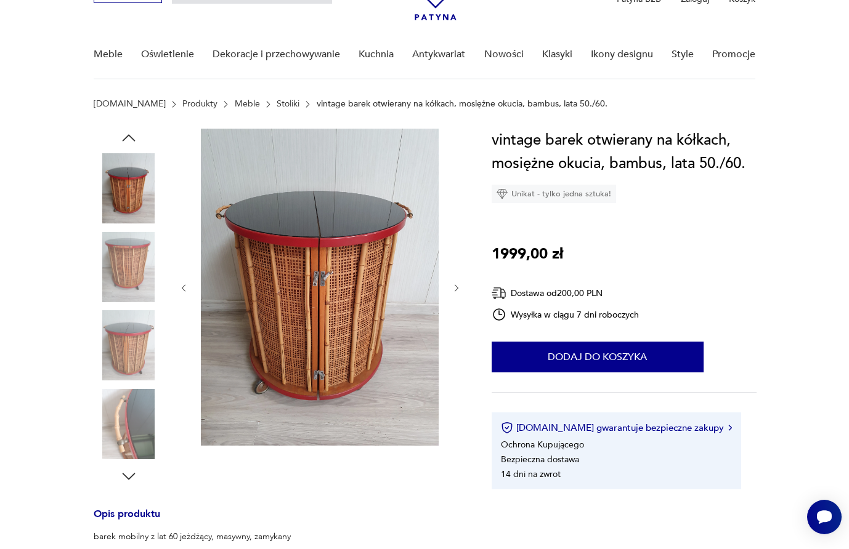
click at [134, 379] on img at bounding box center [129, 345] width 70 height 70
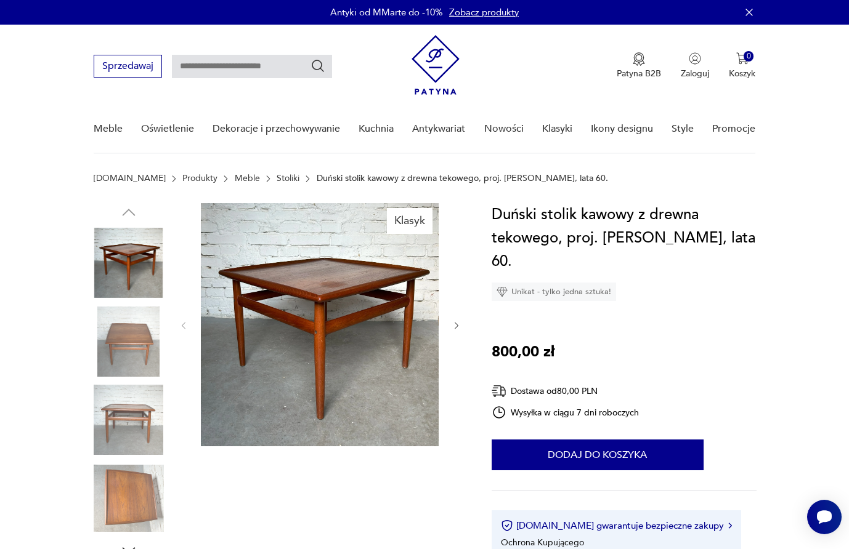
click at [135, 336] on img at bounding box center [129, 342] width 70 height 70
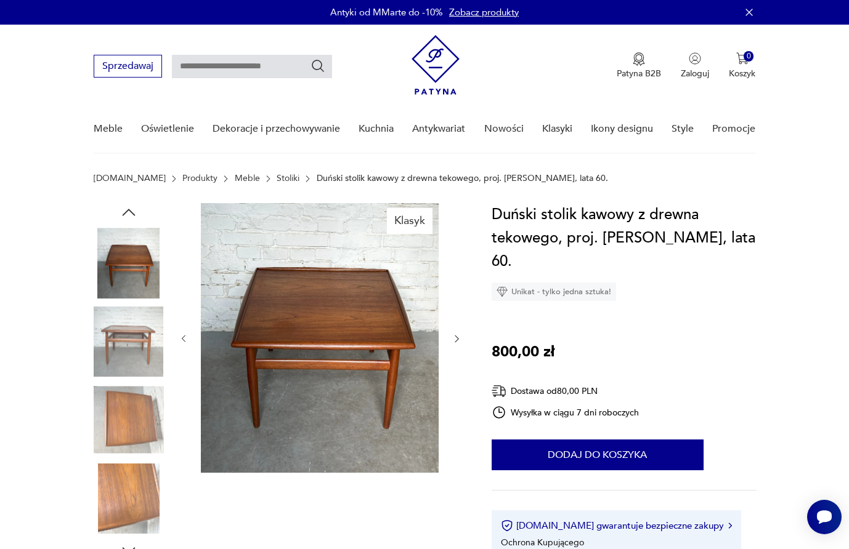
click at [129, 409] on img at bounding box center [129, 420] width 70 height 70
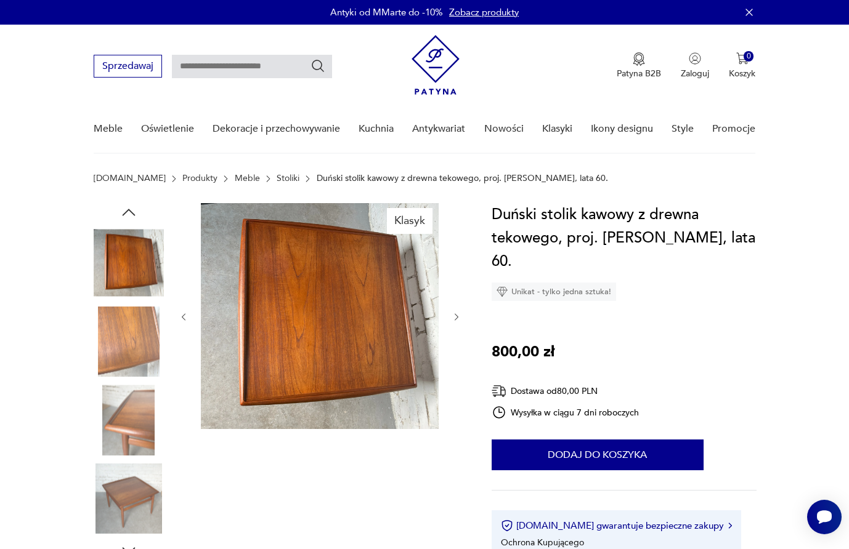
click at [135, 495] on img at bounding box center [129, 499] width 70 height 70
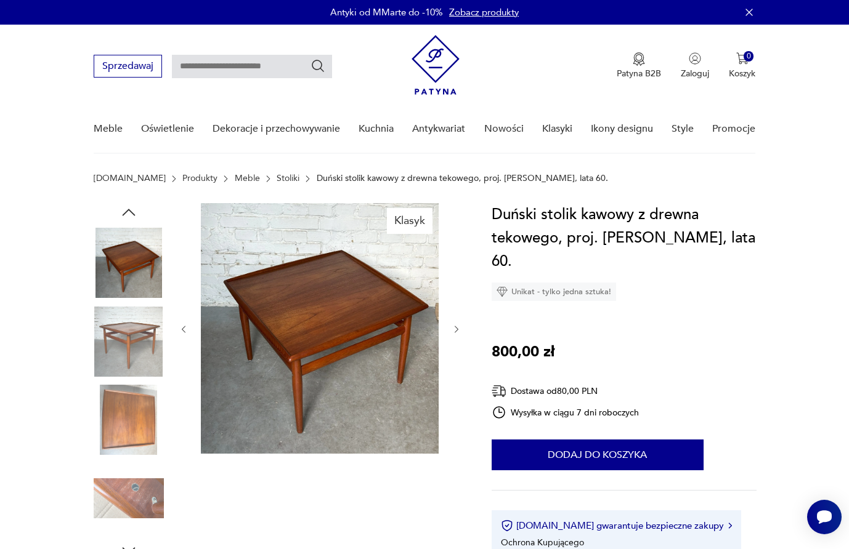
click at [133, 510] on img at bounding box center [129, 499] width 70 height 70
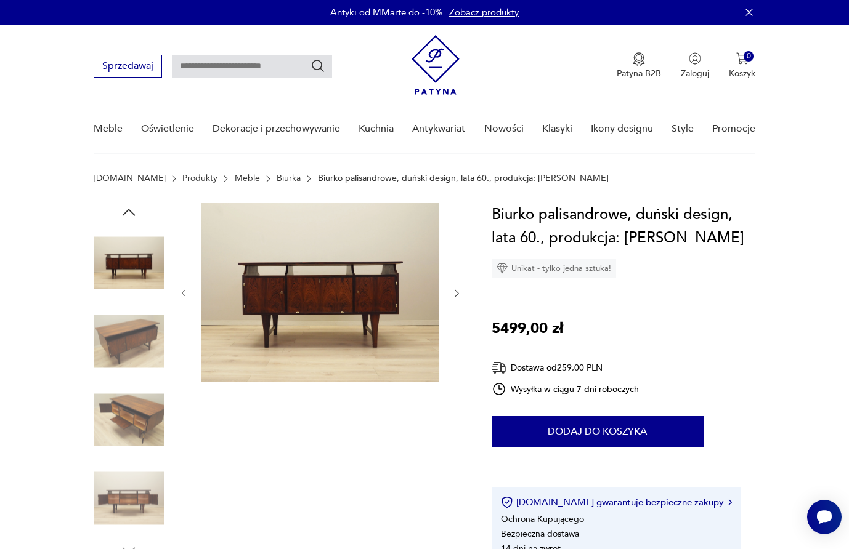
click at [458, 291] on icon "button" at bounding box center [456, 293] width 10 height 10
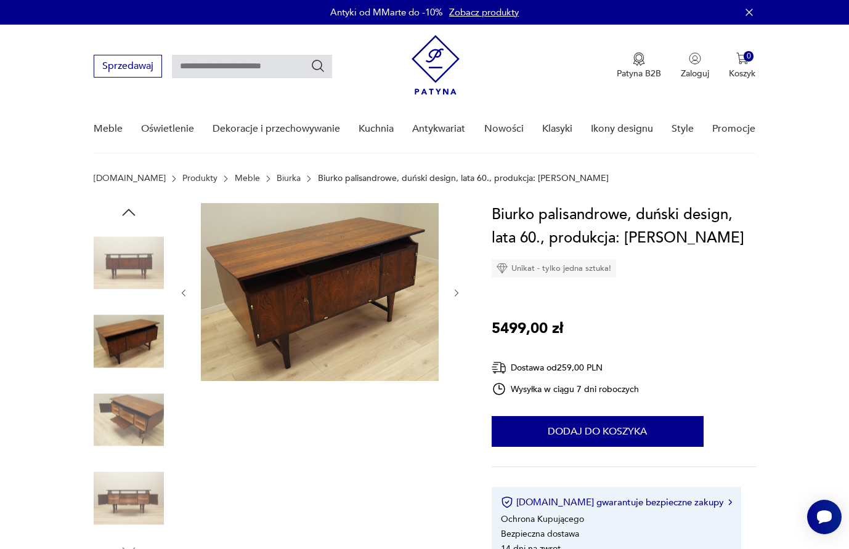
click at [458, 291] on icon "button" at bounding box center [456, 293] width 10 height 10
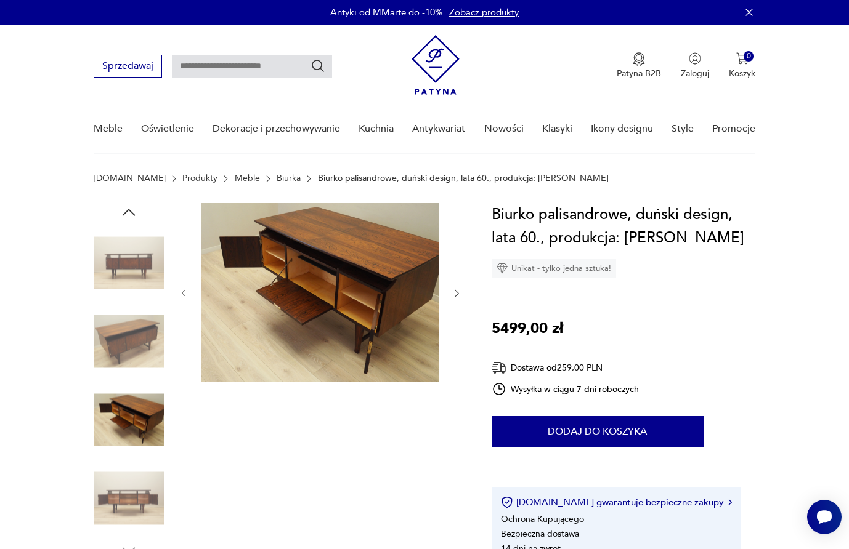
click at [458, 291] on icon "button" at bounding box center [456, 293] width 10 height 10
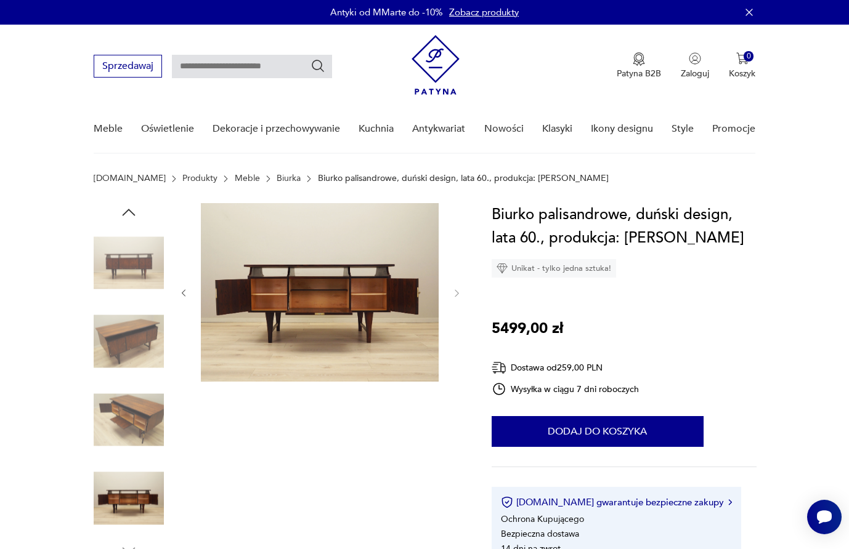
click at [114, 265] on img at bounding box center [129, 263] width 70 height 70
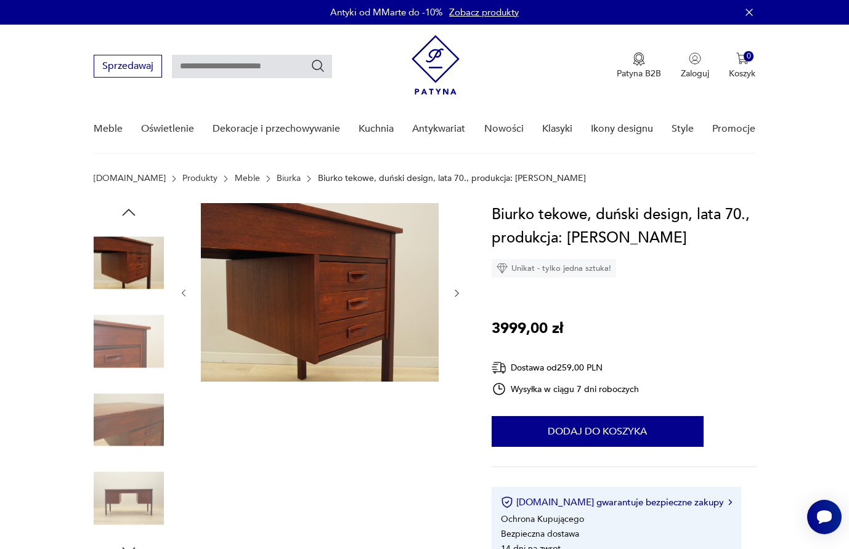
click at [458, 297] on icon "button" at bounding box center [456, 293] width 10 height 10
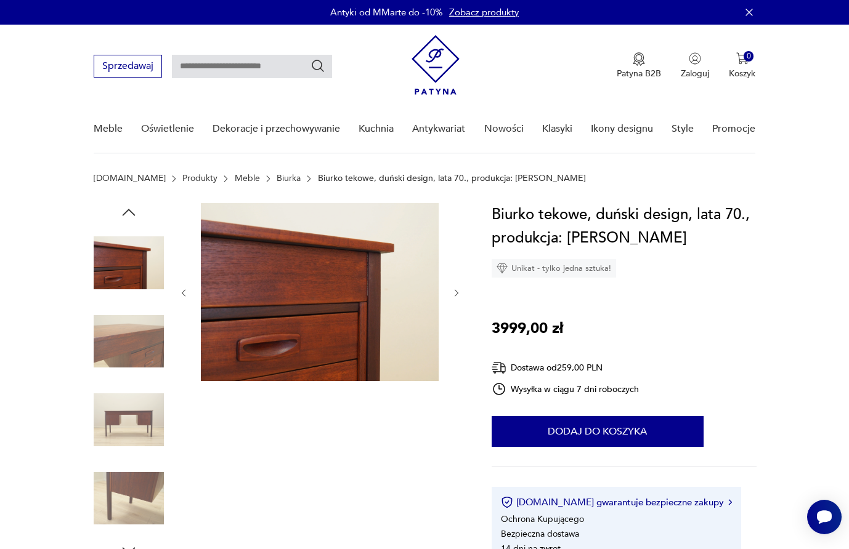
click at [458, 297] on icon "button" at bounding box center [456, 293] width 10 height 10
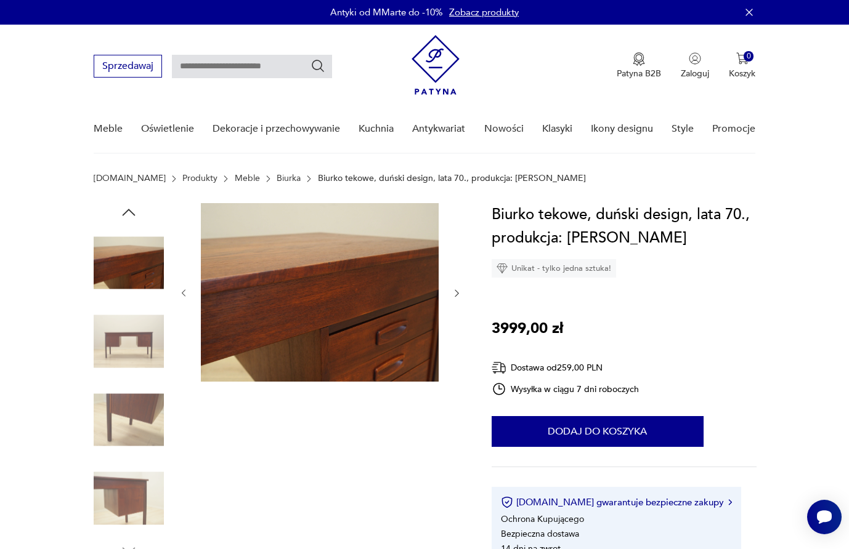
click at [458, 297] on icon "button" at bounding box center [456, 293] width 10 height 10
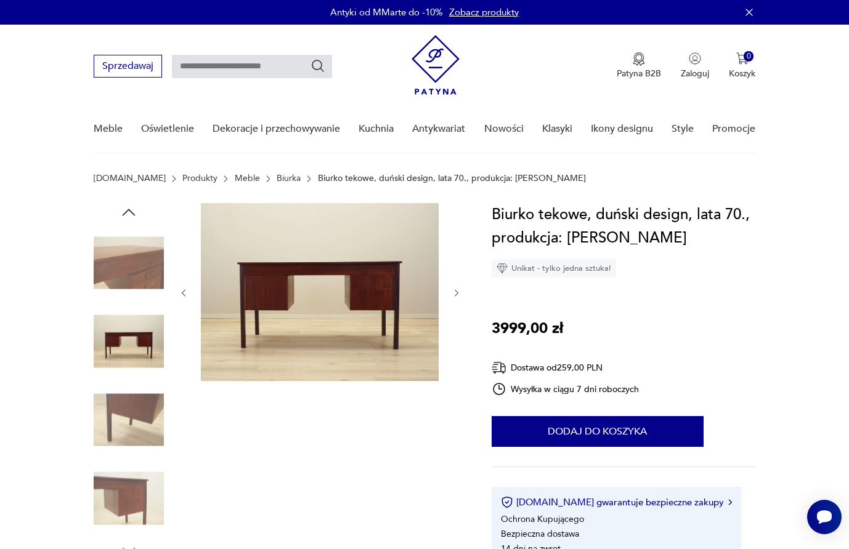
click at [458, 297] on icon "button" at bounding box center [456, 293] width 10 height 10
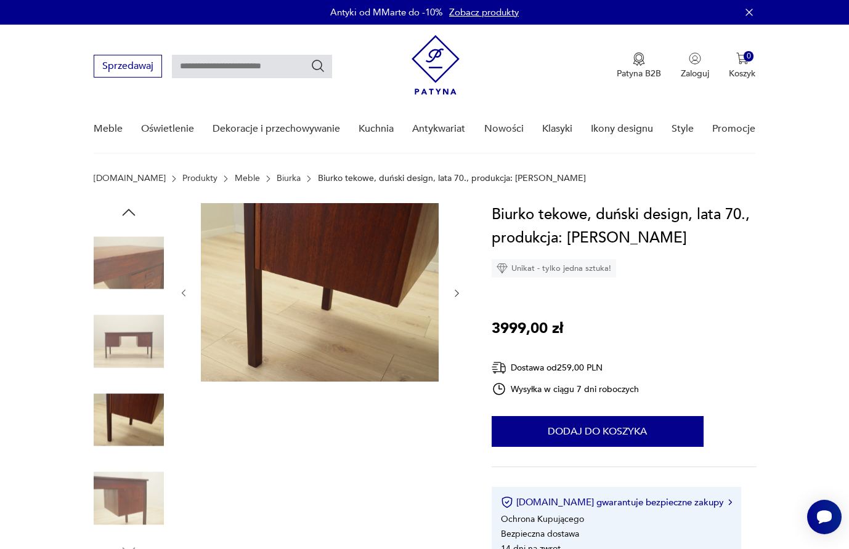
click at [150, 338] on img at bounding box center [129, 342] width 70 height 70
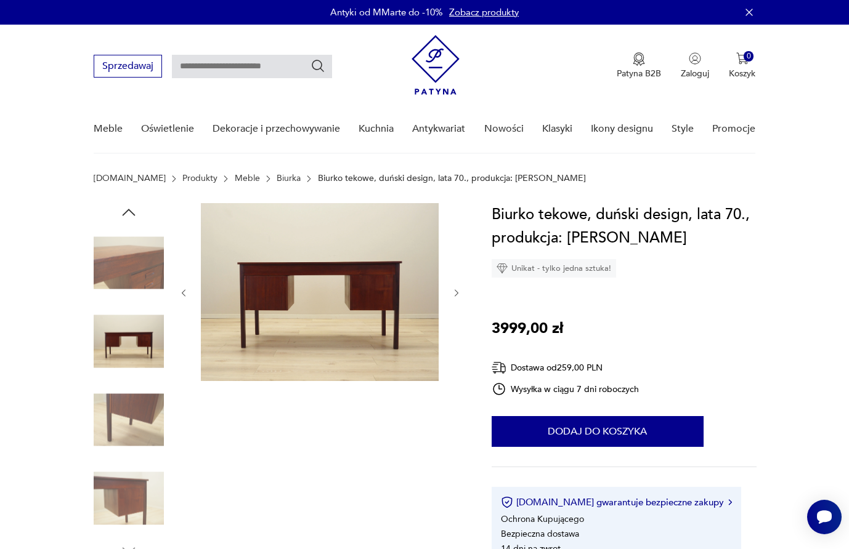
click at [132, 496] on img at bounding box center [129, 499] width 70 height 70
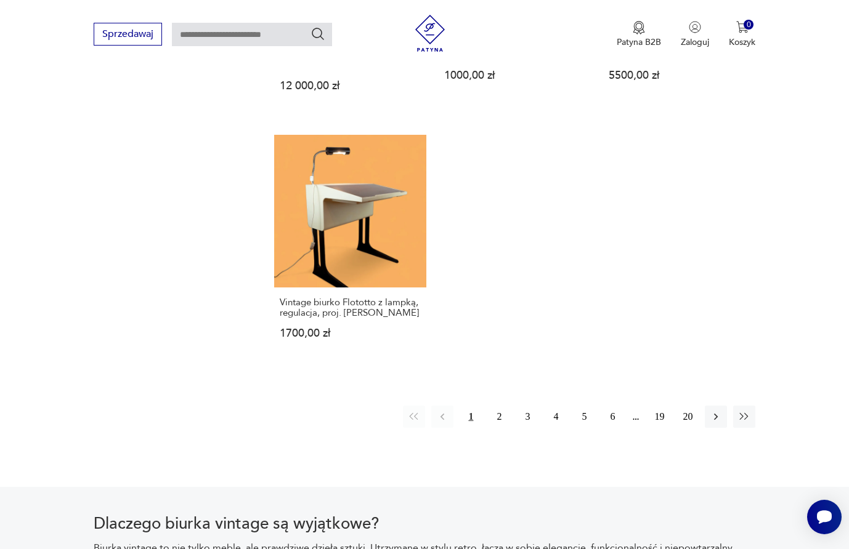
scroll to position [1710, 0]
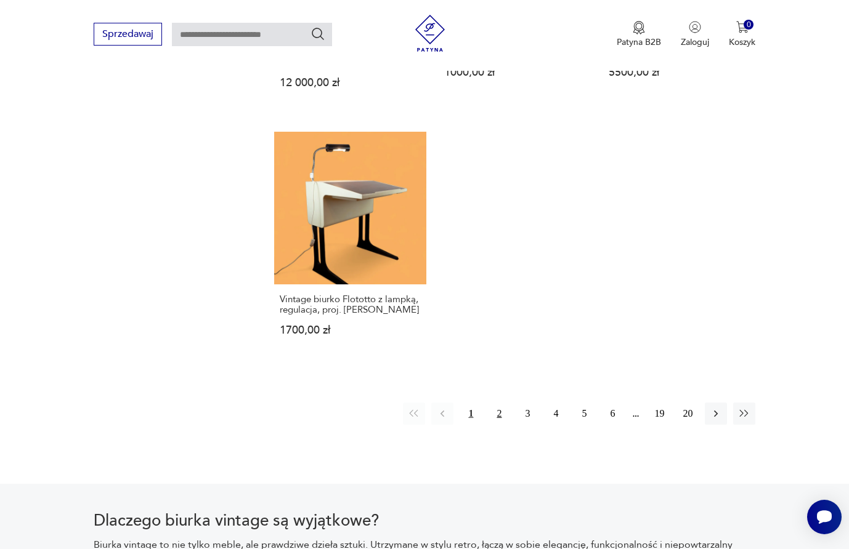
click at [499, 403] on button "2" at bounding box center [499, 414] width 22 height 22
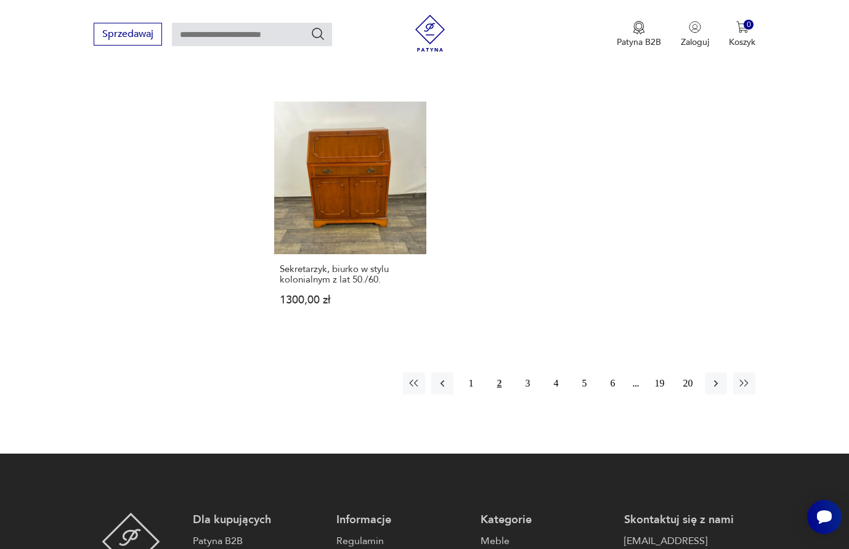
scroll to position [1749, 0]
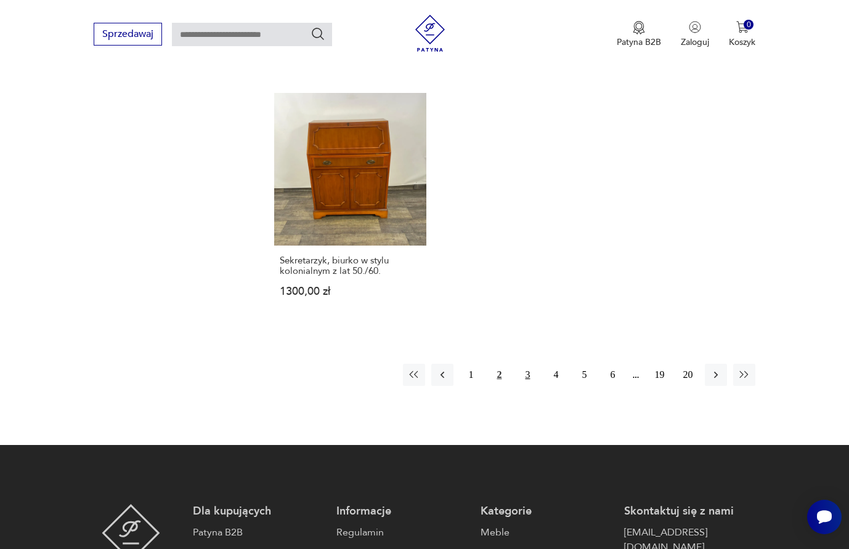
click at [531, 364] on button "3" at bounding box center [527, 375] width 22 height 22
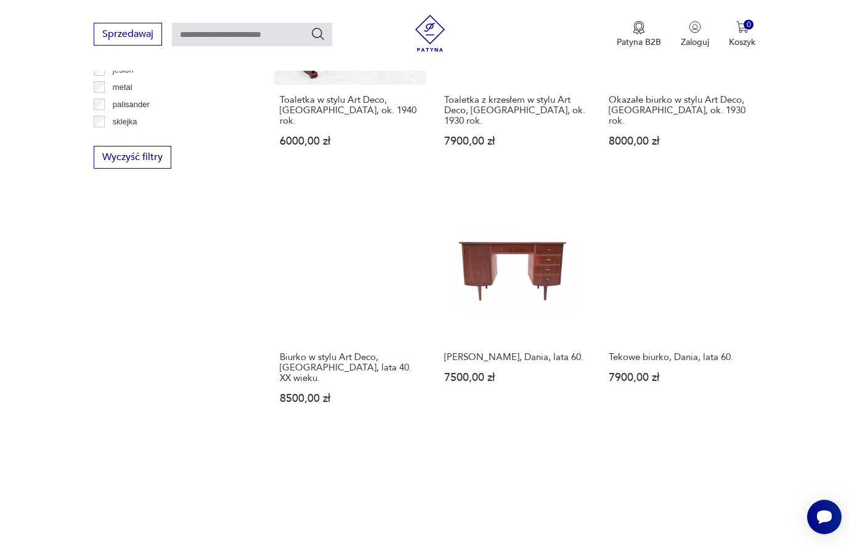
scroll to position [1655, 0]
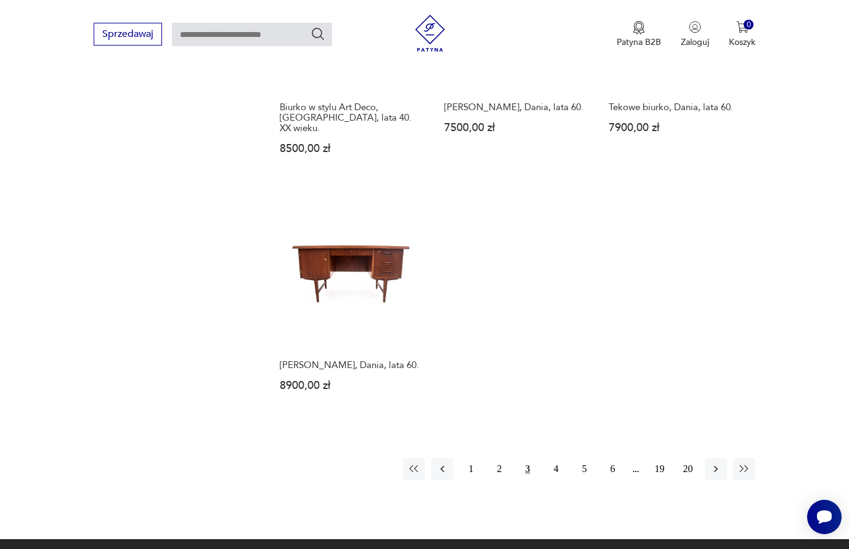
click at [551, 458] on button "4" at bounding box center [555, 469] width 22 height 22
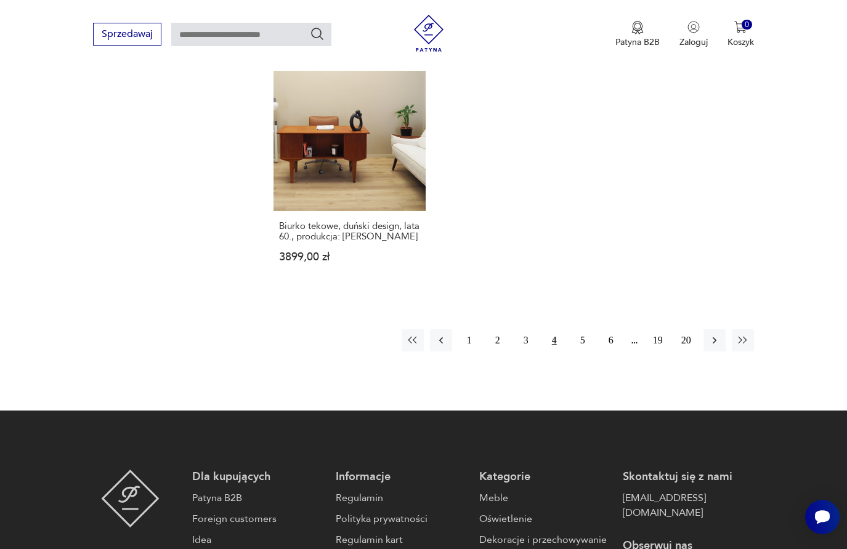
scroll to position [1799, 0]
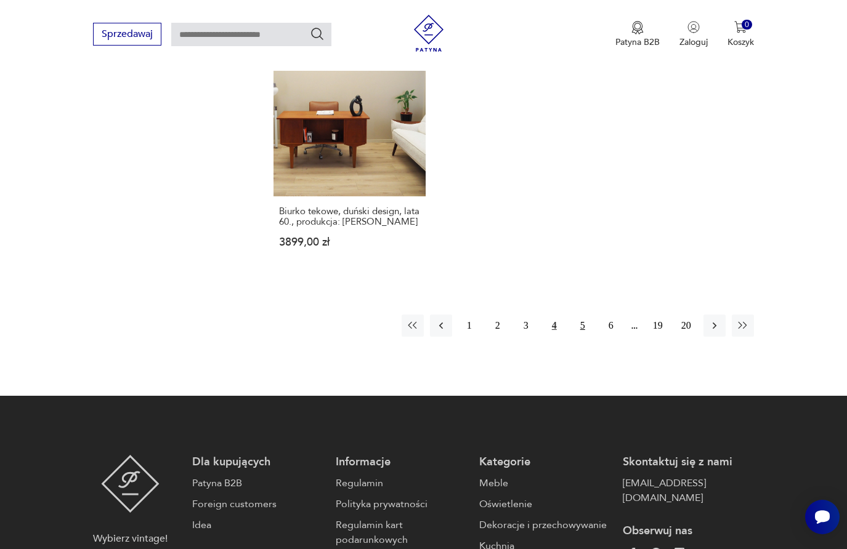
click at [580, 324] on button "5" at bounding box center [583, 326] width 22 height 22
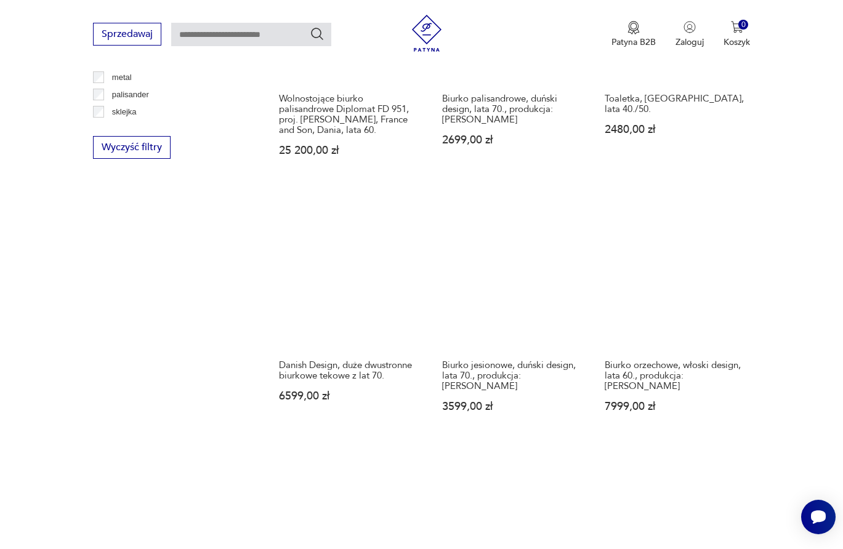
scroll to position [1707, 0]
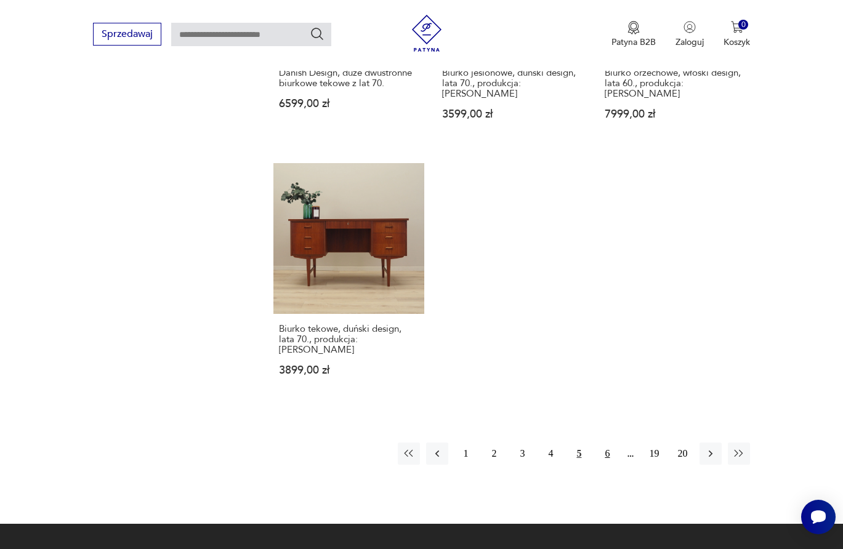
click at [610, 443] on button "6" at bounding box center [607, 454] width 22 height 22
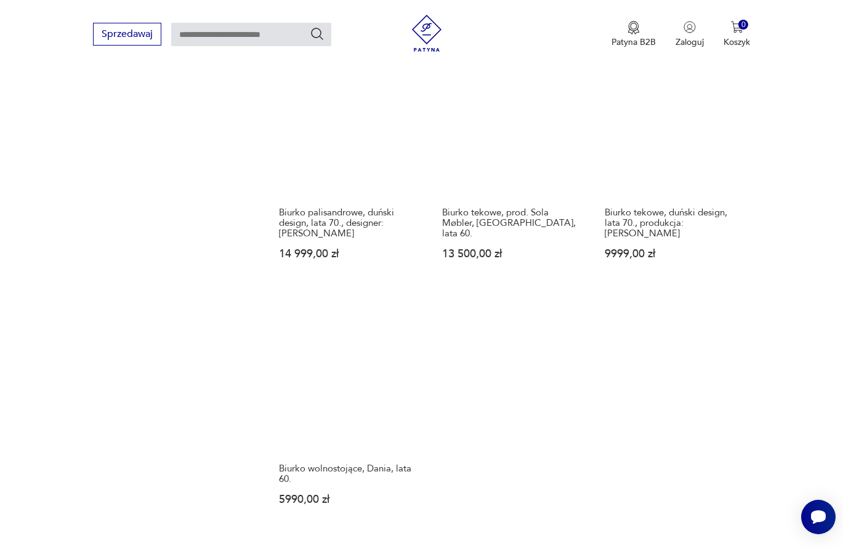
scroll to position [1669, 0]
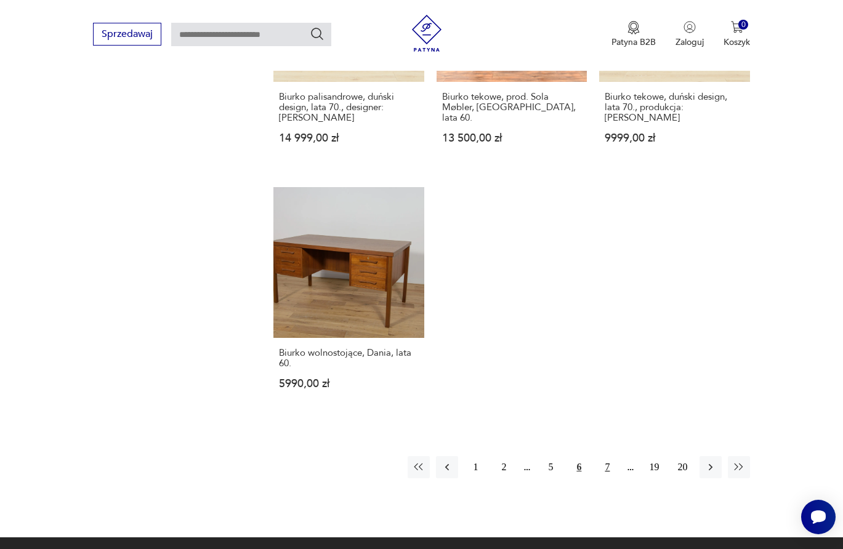
click at [612, 456] on button "7" at bounding box center [607, 467] width 22 height 22
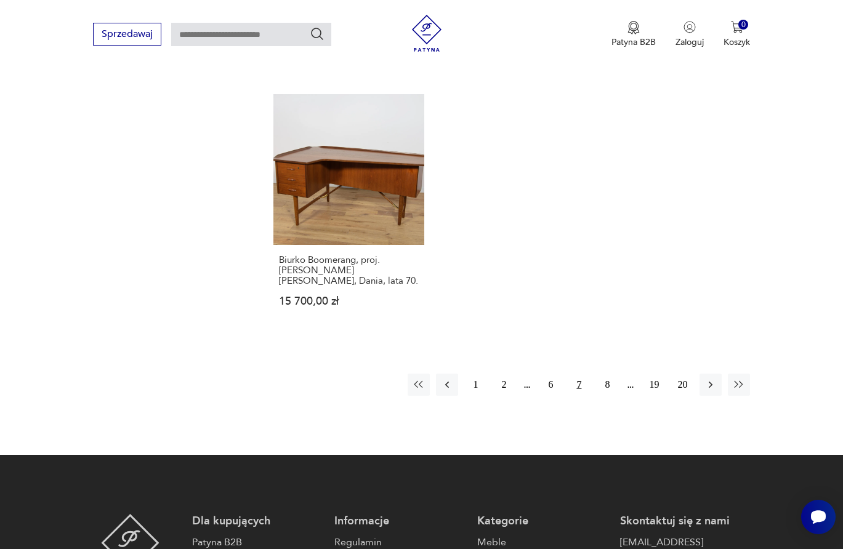
scroll to position [1747, 0]
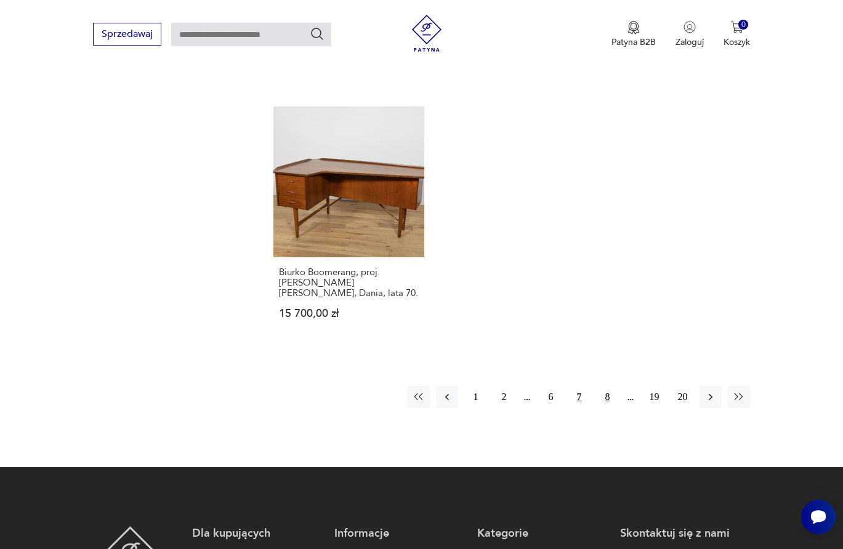
click at [604, 389] on button "8" at bounding box center [607, 397] width 22 height 22
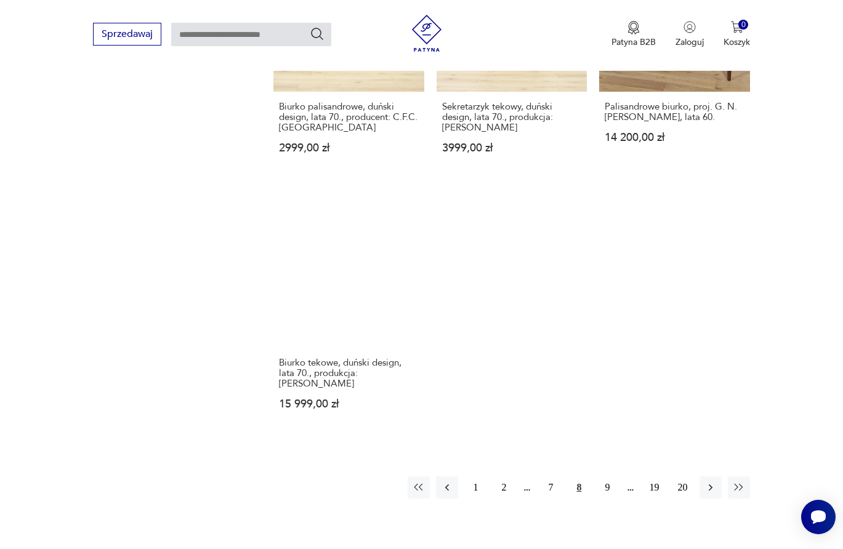
scroll to position [1723, 0]
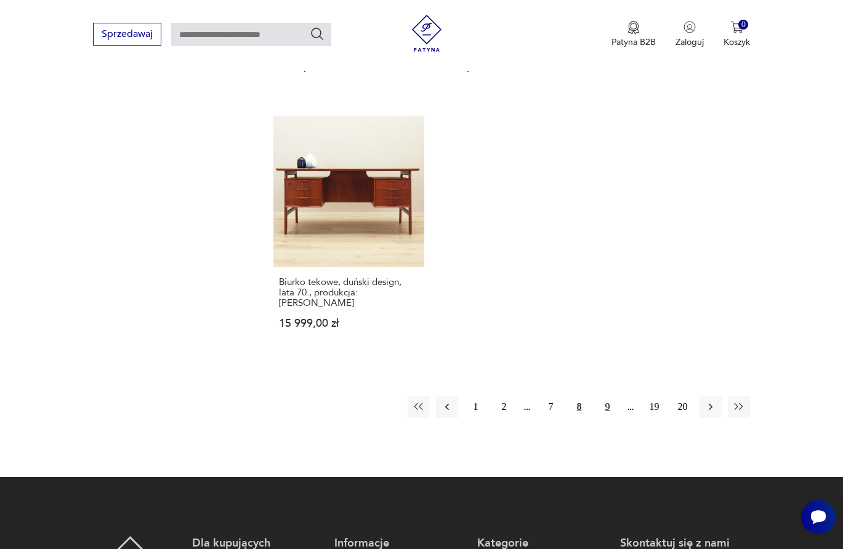
click at [603, 400] on button "9" at bounding box center [607, 407] width 22 height 22
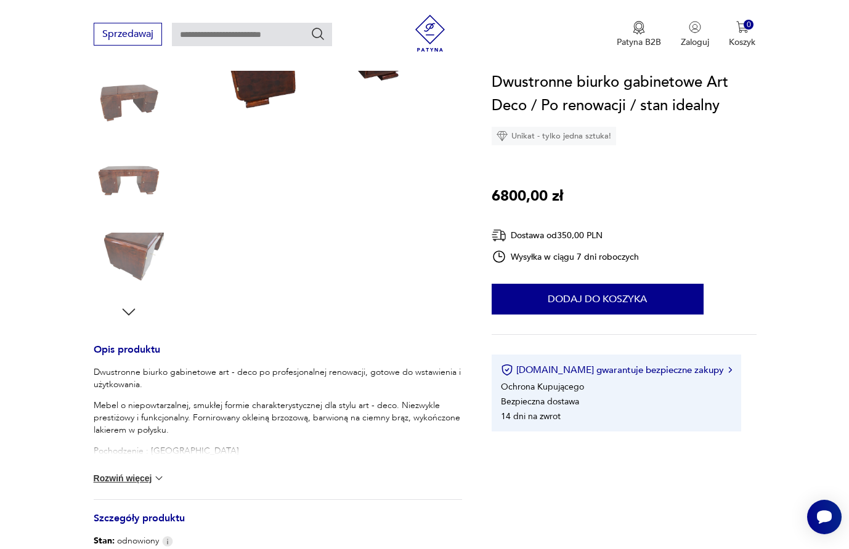
scroll to position [143, 0]
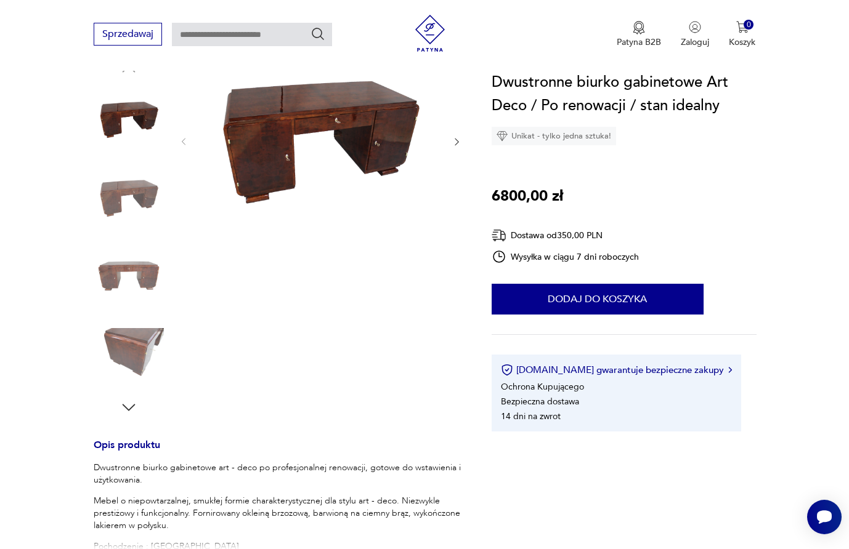
click at [127, 192] on img at bounding box center [129, 198] width 70 height 70
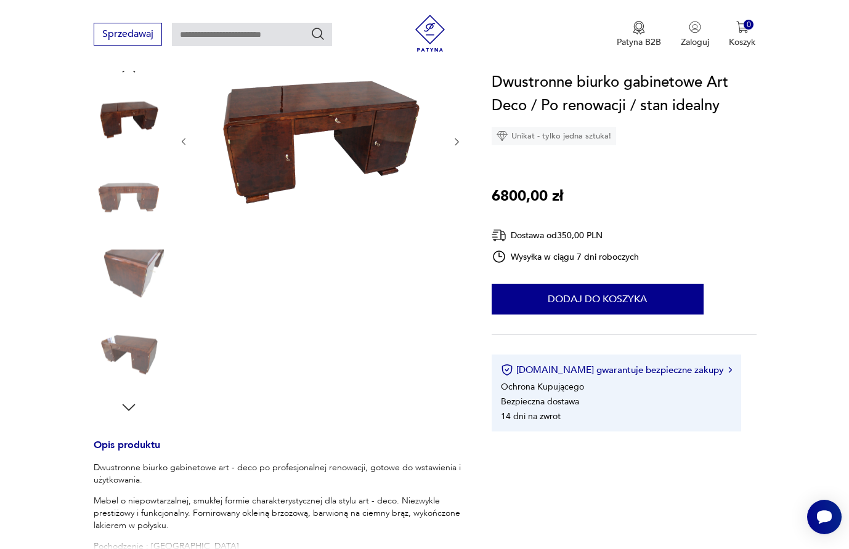
click at [124, 265] on img at bounding box center [129, 276] width 70 height 70
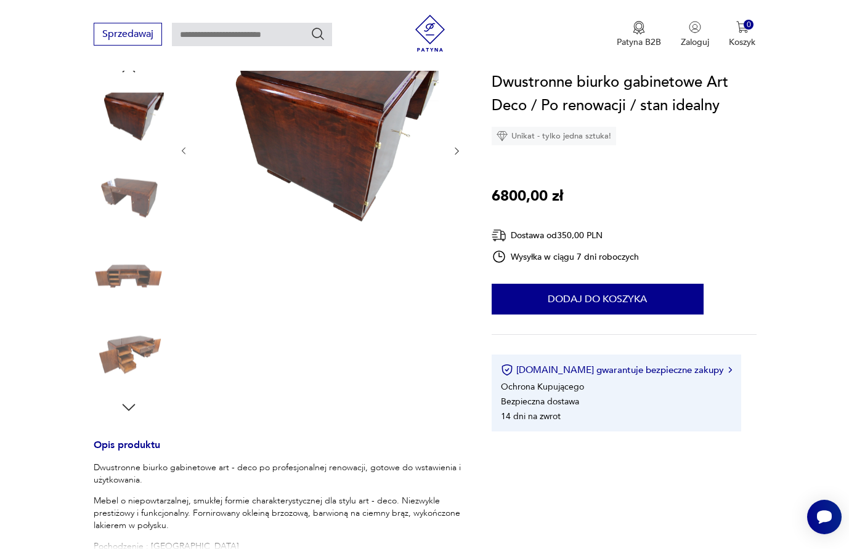
click at [132, 340] on img at bounding box center [129, 355] width 70 height 70
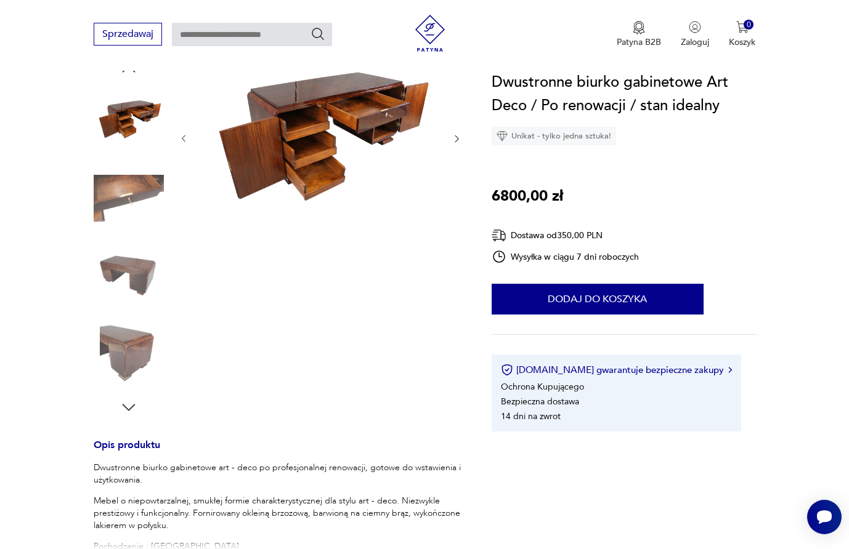
click at [135, 408] on icon "button" at bounding box center [128, 407] width 18 height 18
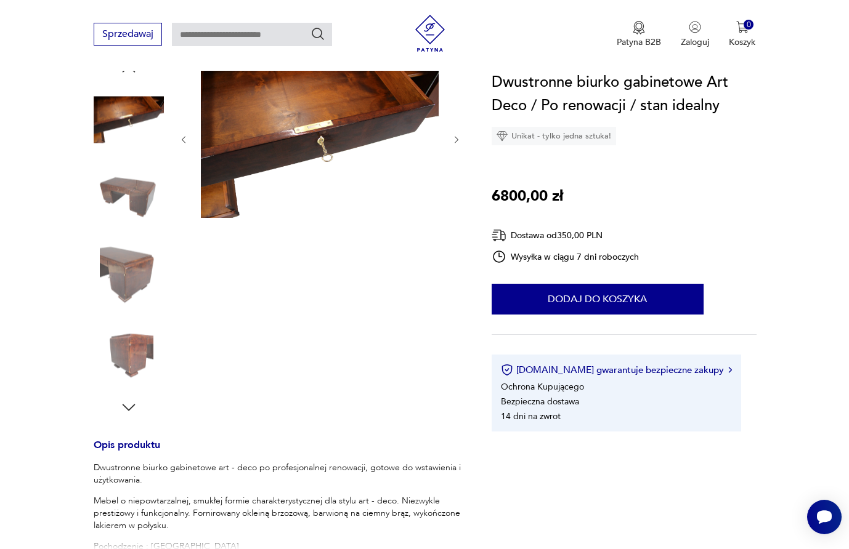
click at [137, 349] on img at bounding box center [129, 355] width 70 height 70
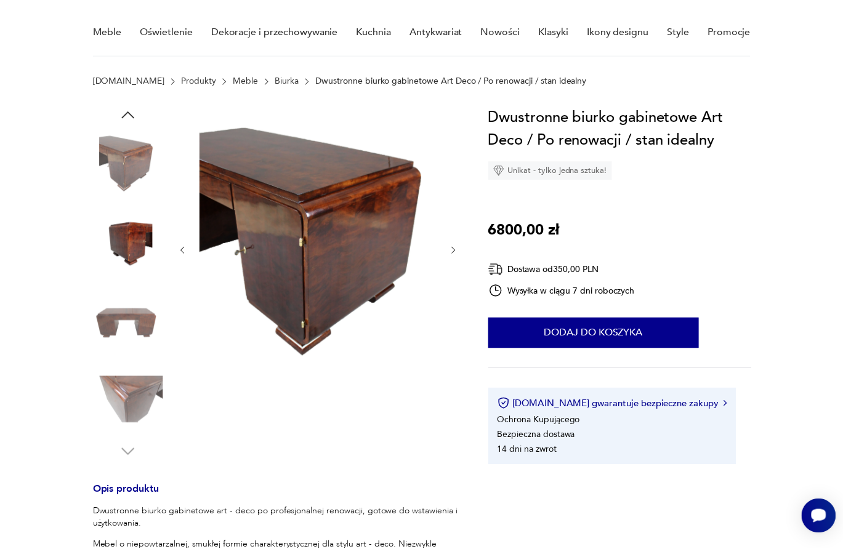
scroll to position [102, 0]
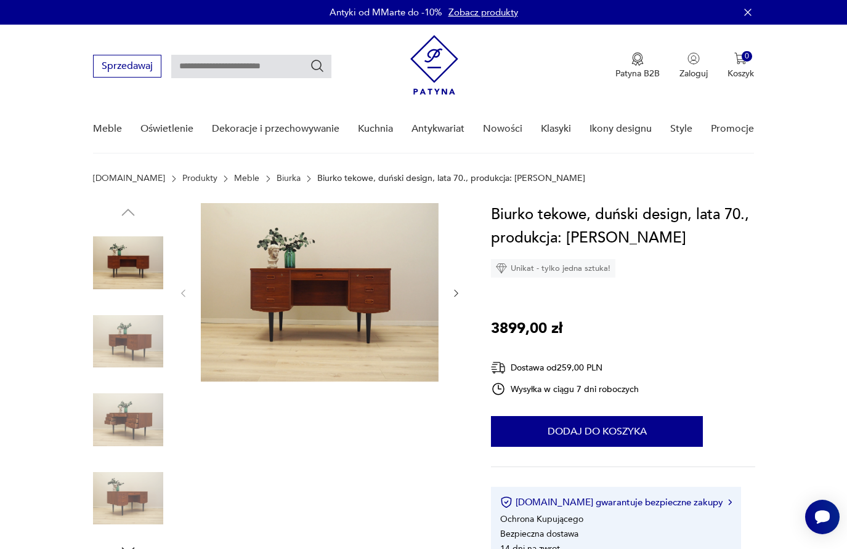
click at [144, 413] on img at bounding box center [128, 420] width 70 height 70
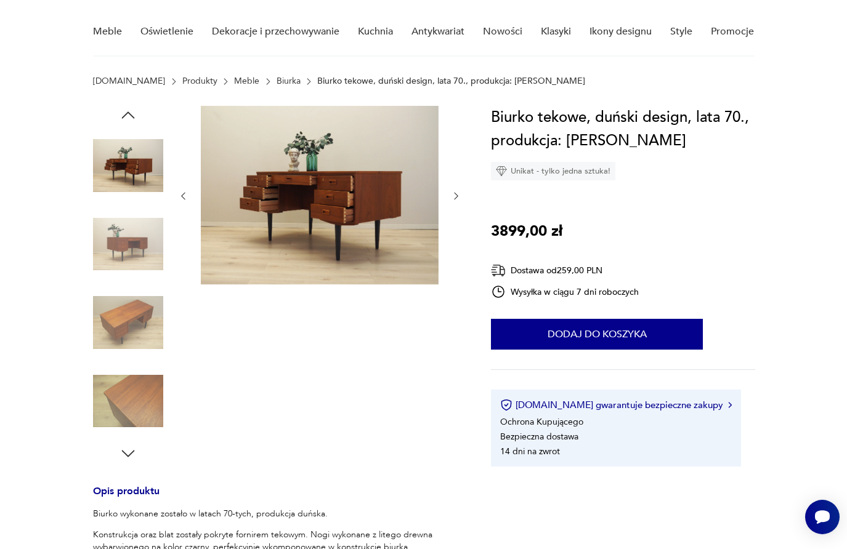
scroll to position [85, 0]
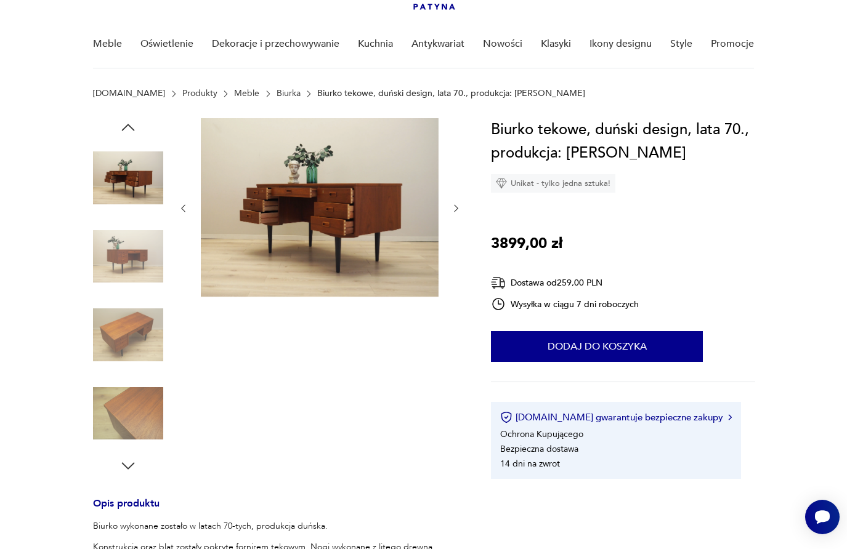
click at [121, 395] on img at bounding box center [128, 414] width 70 height 70
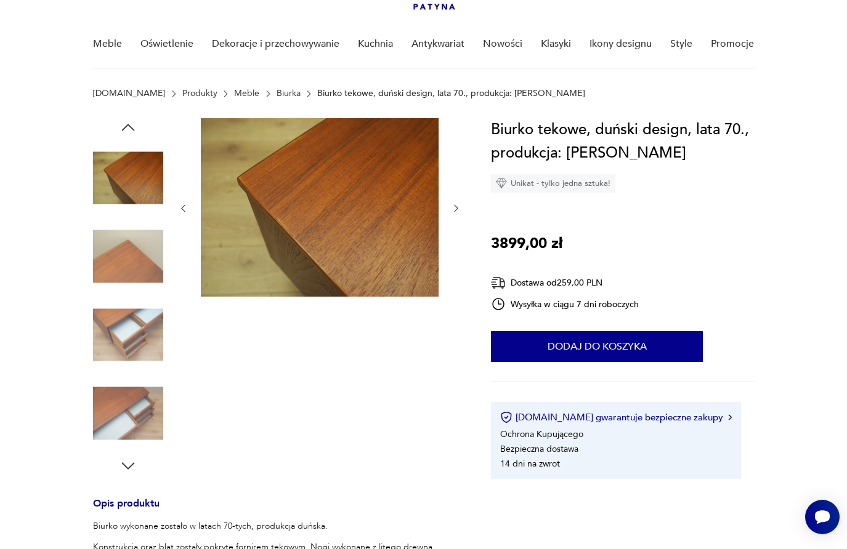
click at [122, 408] on img at bounding box center [128, 414] width 70 height 70
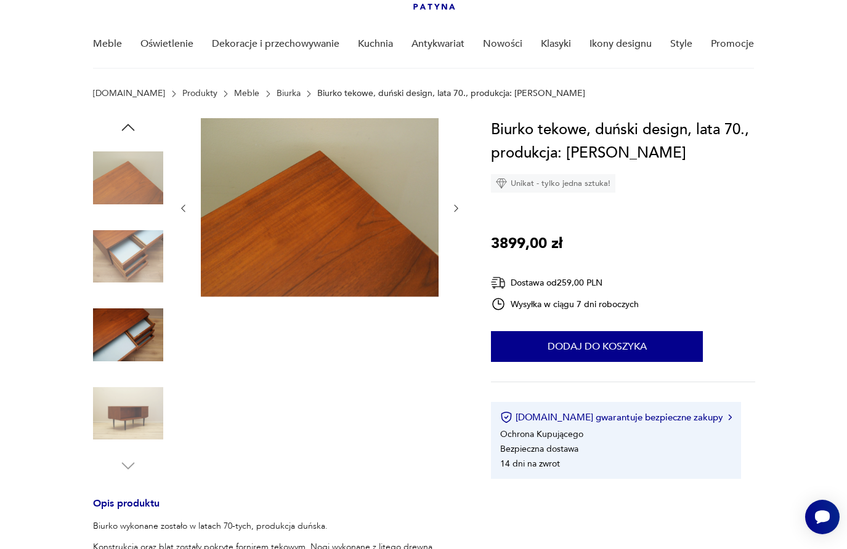
click at [122, 408] on img at bounding box center [128, 414] width 70 height 70
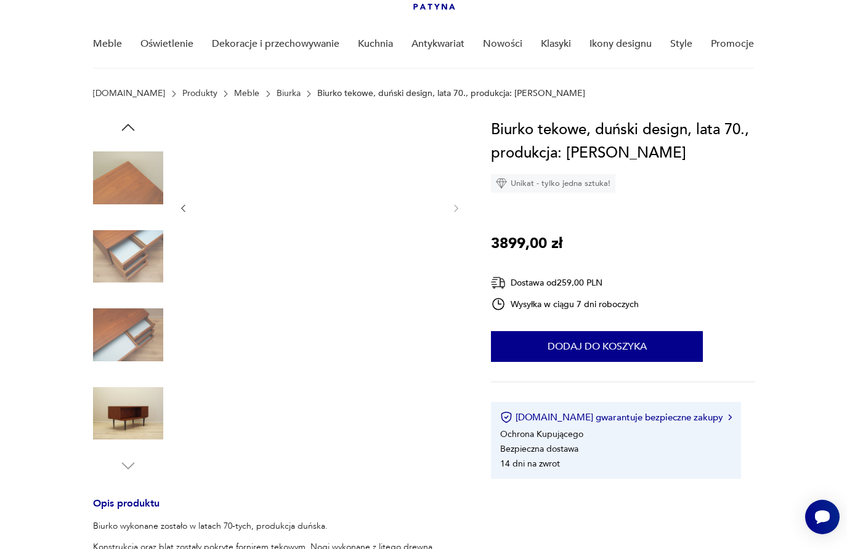
click at [122, 408] on img at bounding box center [128, 414] width 70 height 70
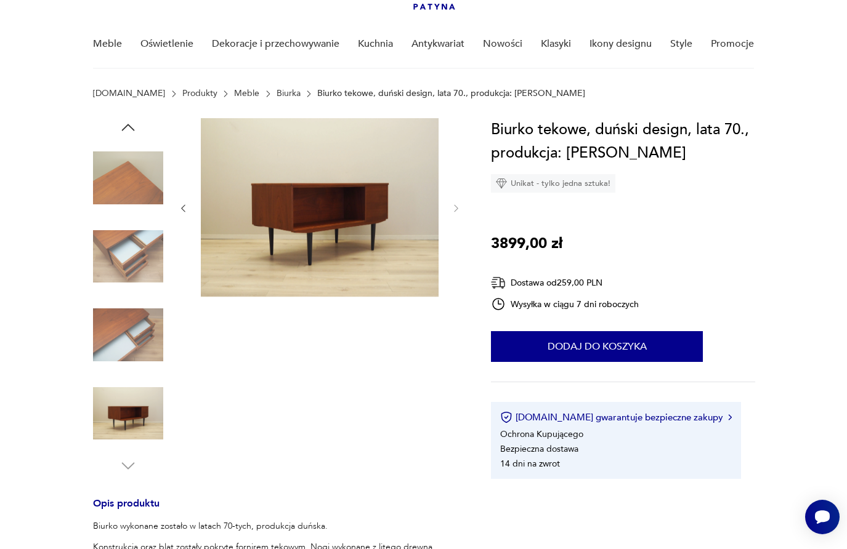
click at [131, 340] on img at bounding box center [128, 335] width 70 height 70
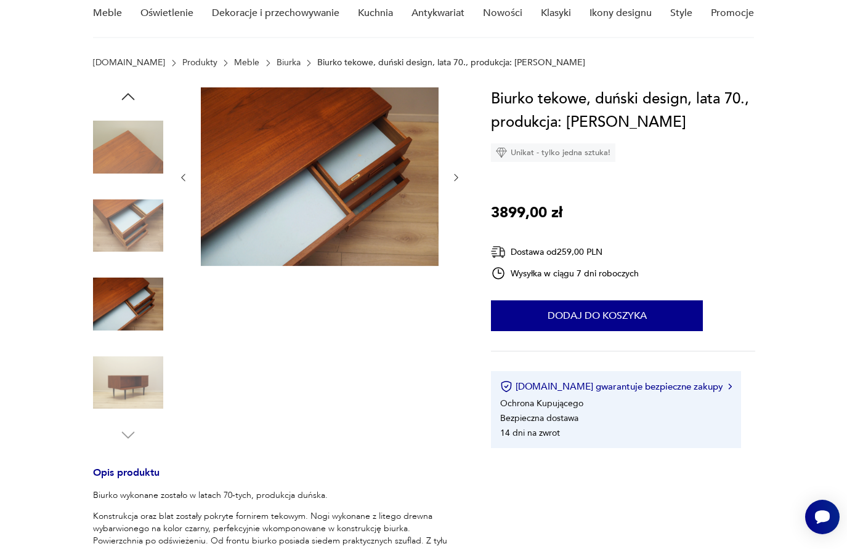
scroll to position [0, 0]
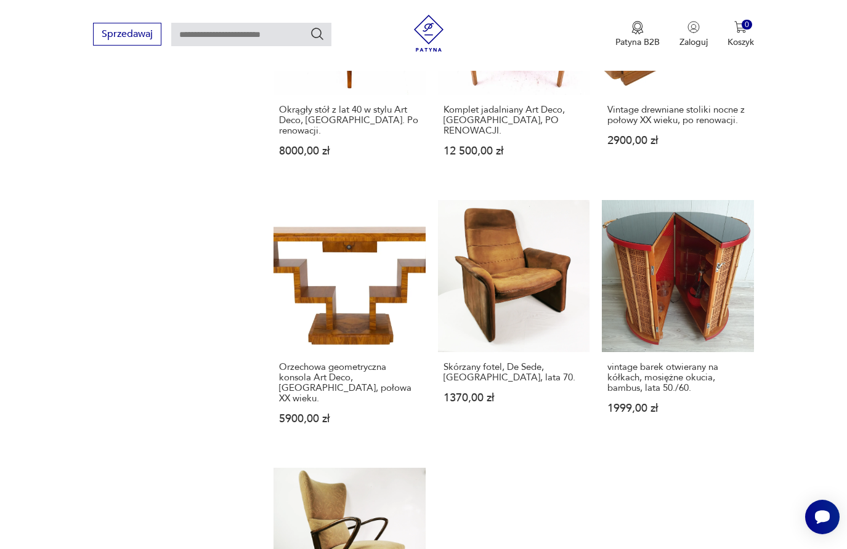
scroll to position [1660, 0]
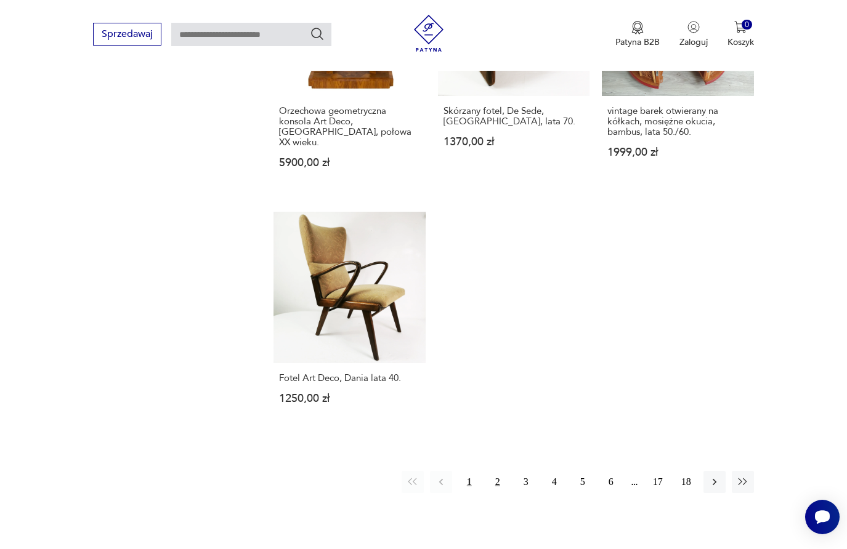
click at [497, 471] on button "2" at bounding box center [498, 482] width 22 height 22
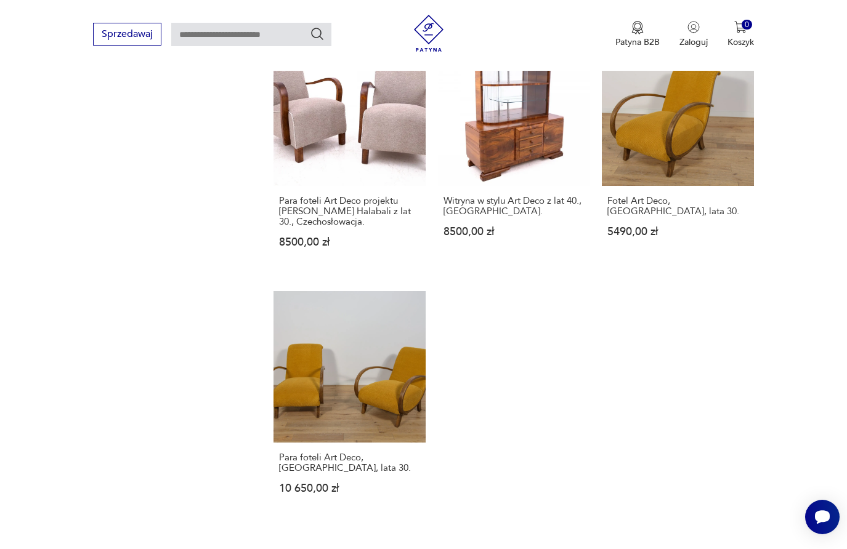
scroll to position [1695, 0]
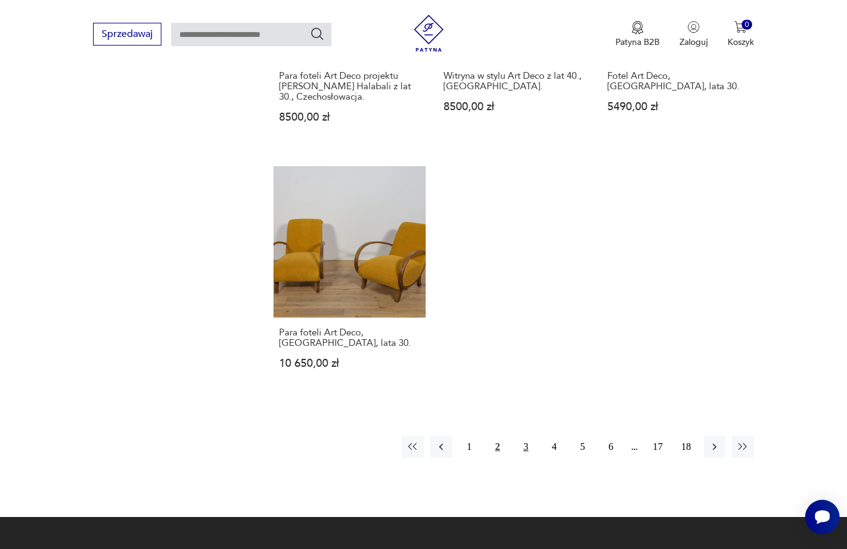
click at [523, 436] on button "3" at bounding box center [526, 447] width 22 height 22
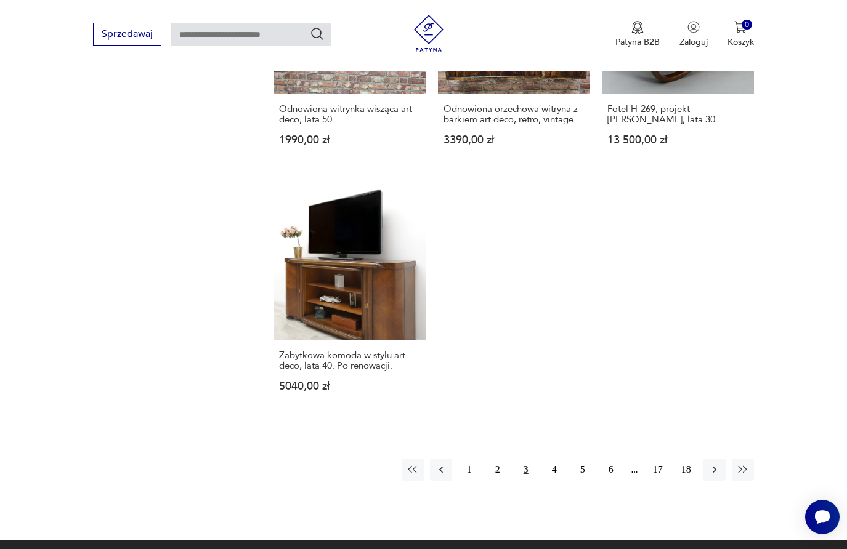
scroll to position [1648, 0]
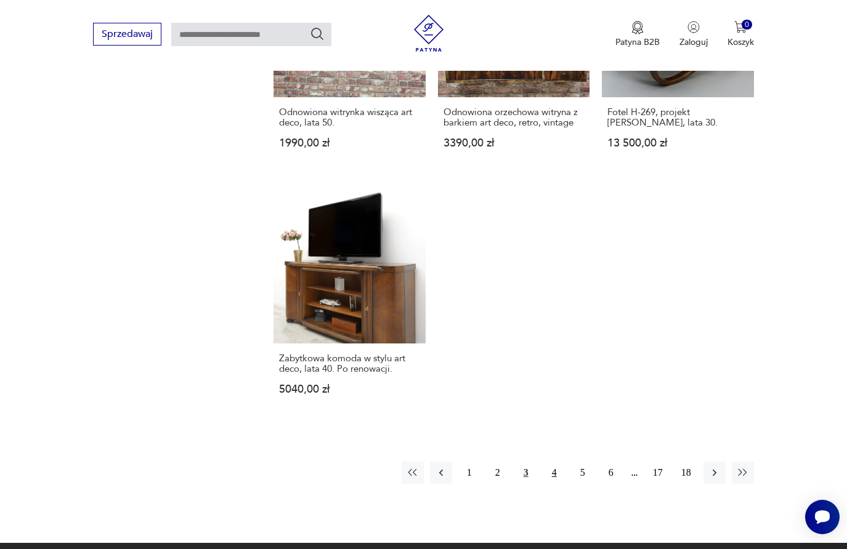
click at [551, 462] on button "4" at bounding box center [554, 473] width 22 height 22
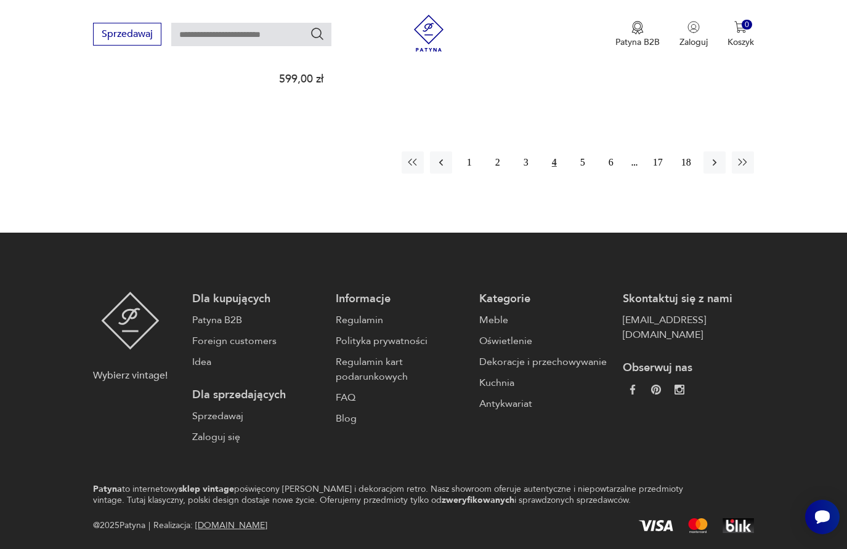
scroll to position [1949, 0]
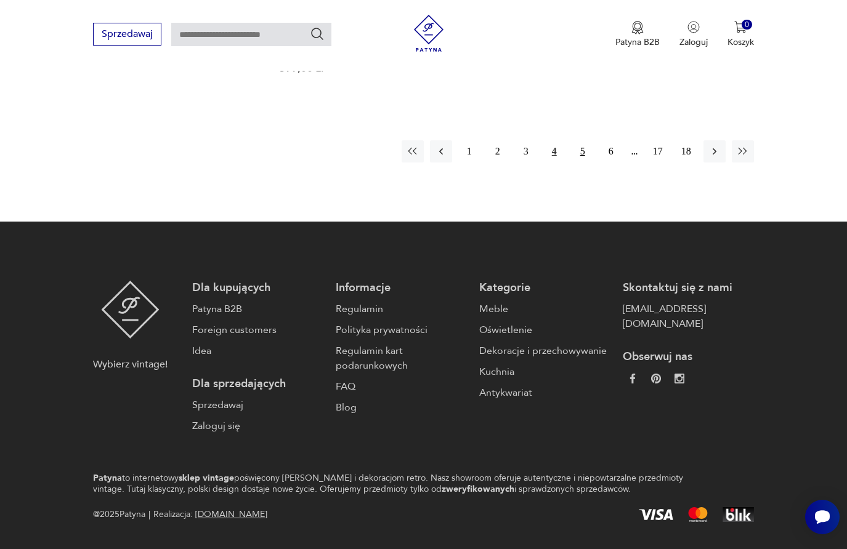
click at [581, 140] on button "5" at bounding box center [583, 151] width 22 height 22
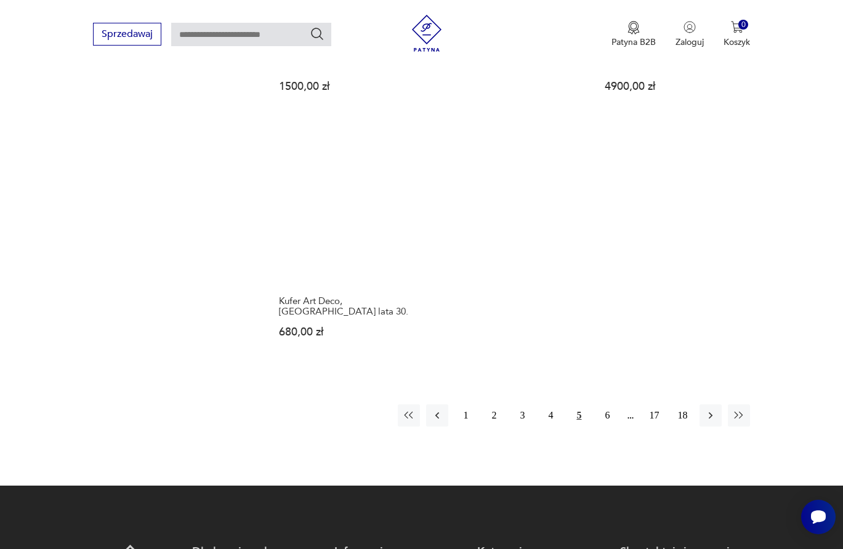
scroll to position [1708, 0]
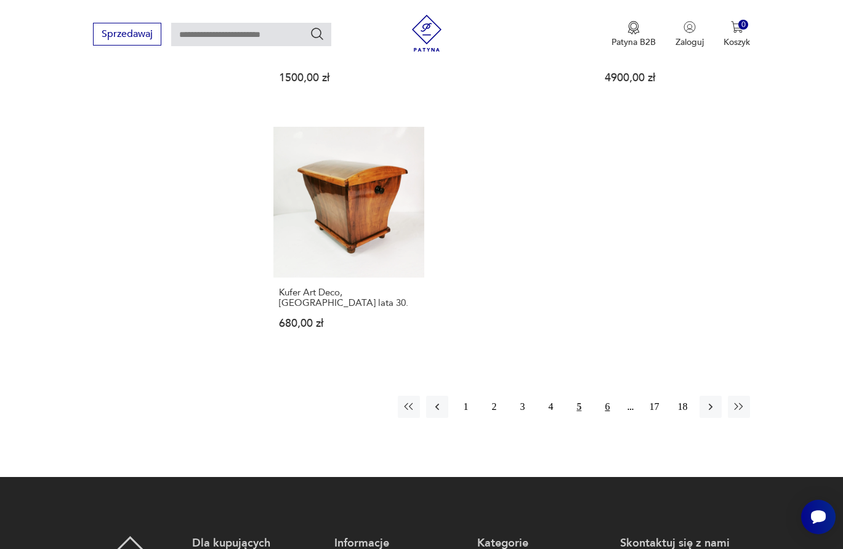
click at [605, 396] on button "6" at bounding box center [607, 407] width 22 height 22
